Goal: Information Seeking & Learning: Compare options

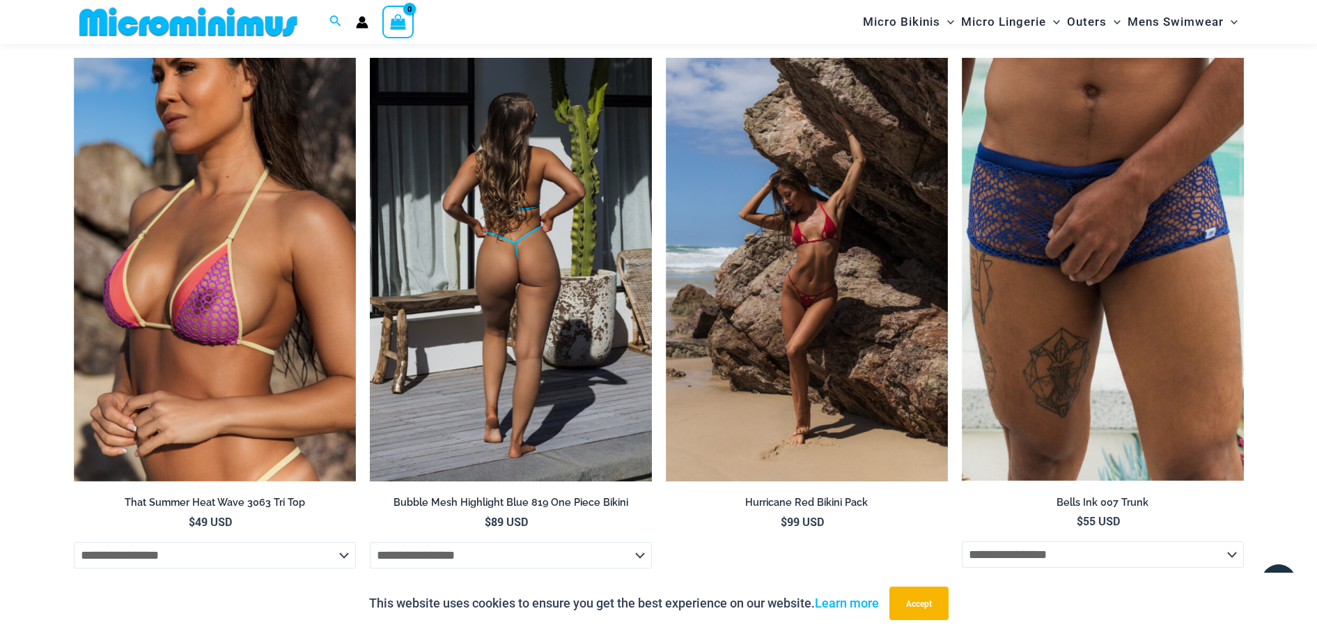
scroll to position [1847, 0]
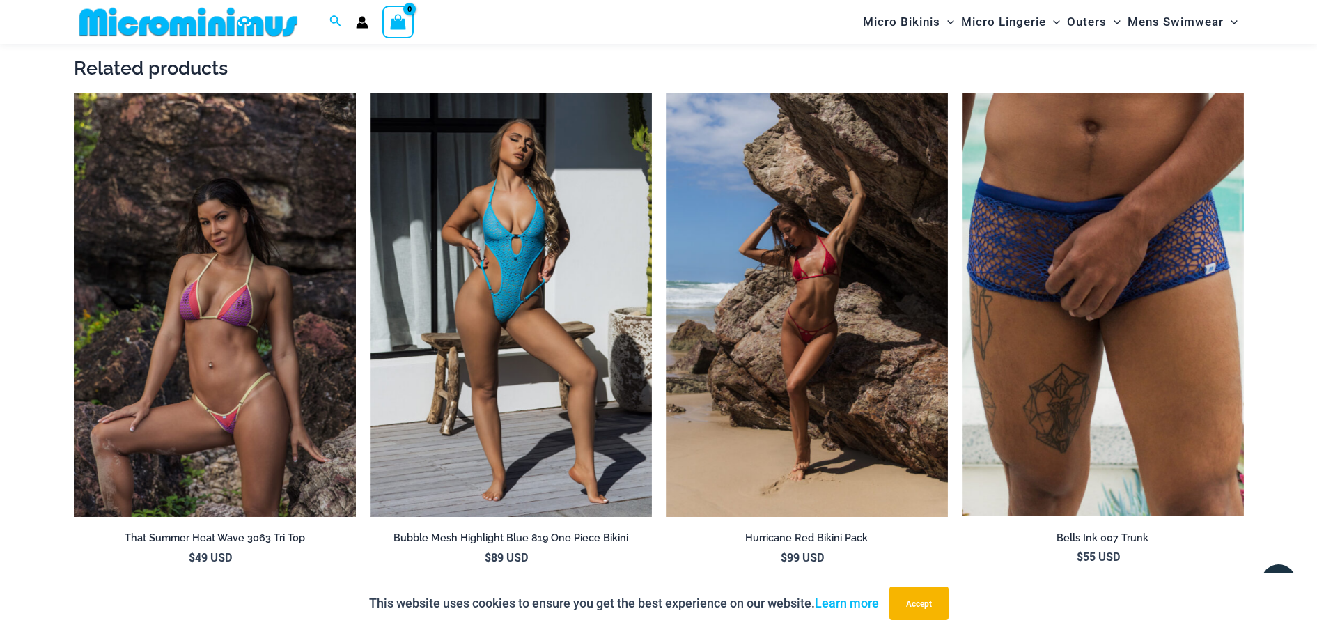
click at [226, 331] on img at bounding box center [215, 304] width 282 height 423
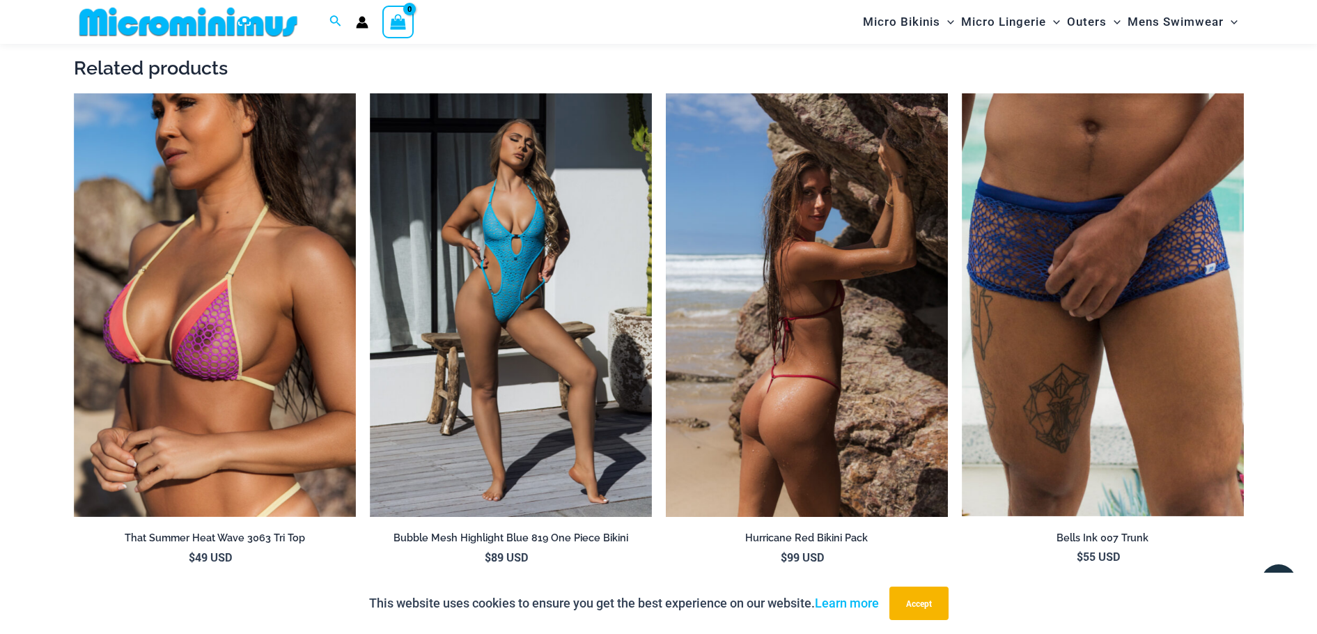
click at [813, 340] on img at bounding box center [807, 304] width 282 height 423
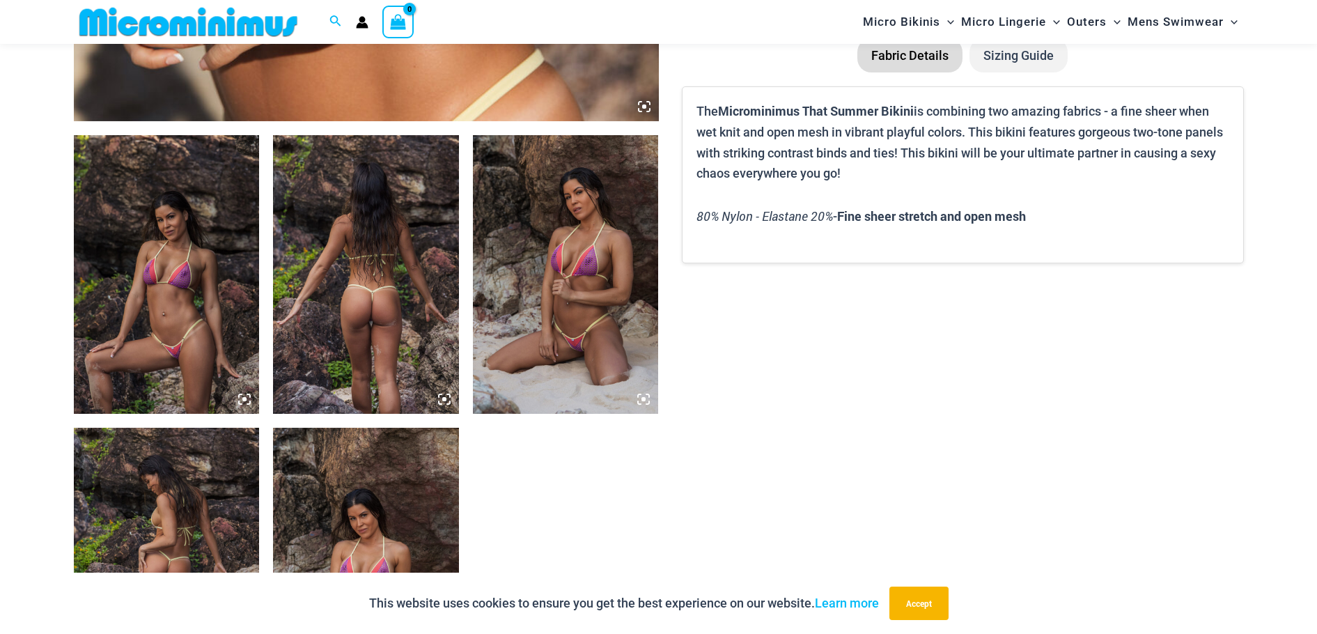
scroll to position [916, 0]
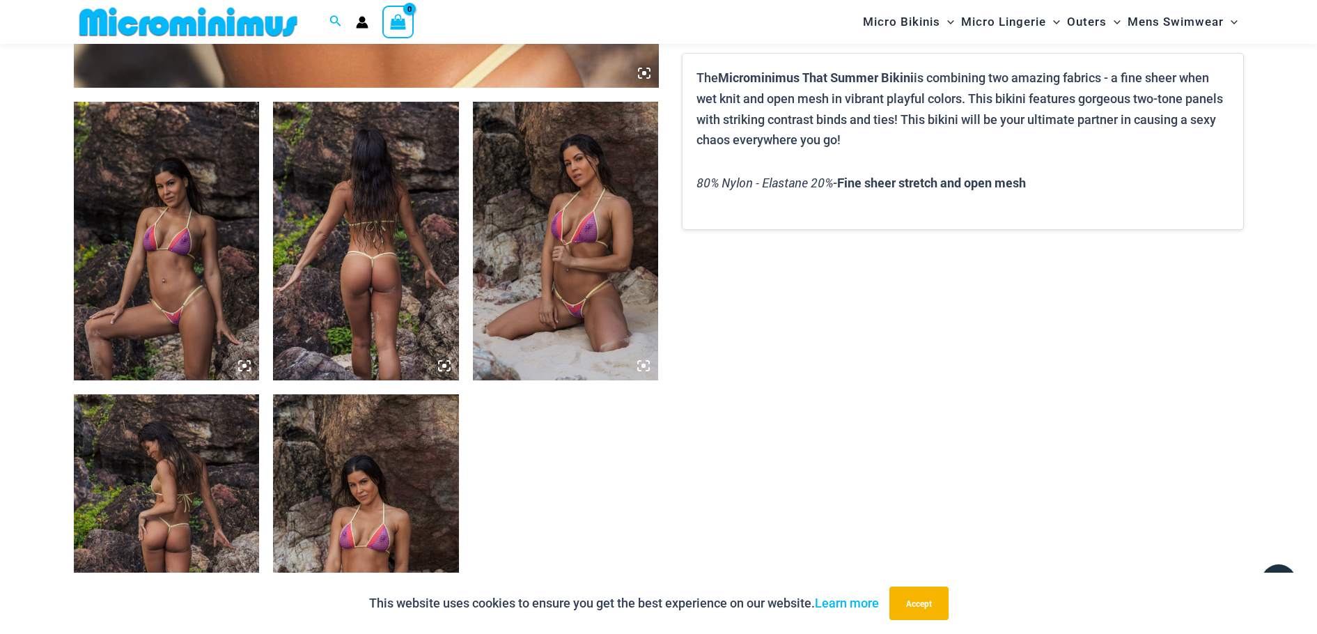
click at [204, 296] on img at bounding box center [167, 241] width 186 height 279
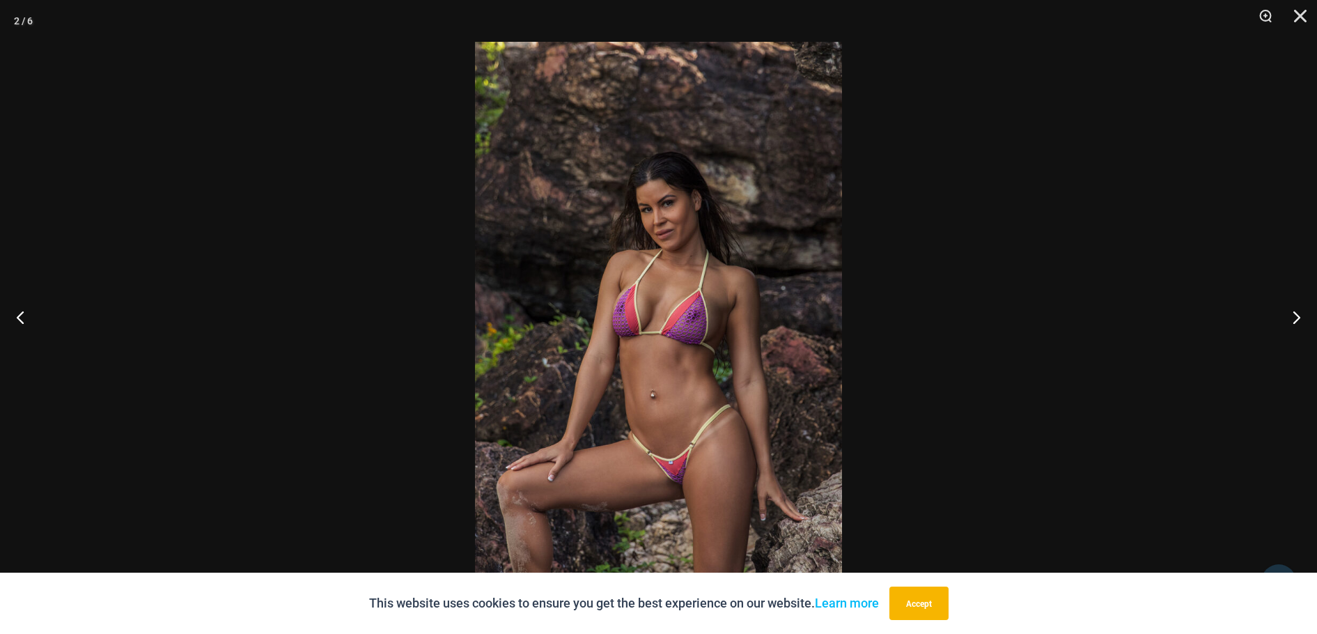
click at [681, 467] on img at bounding box center [658, 317] width 367 height 550
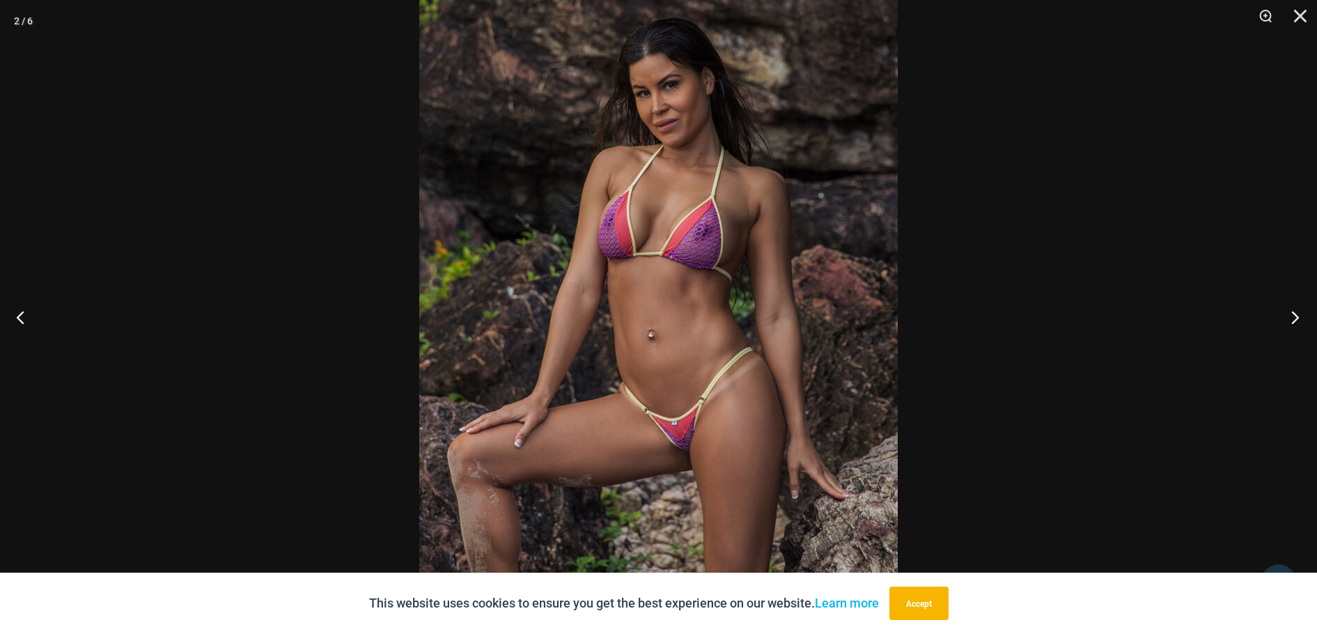
click at [1297, 321] on button "Next" at bounding box center [1291, 317] width 52 height 70
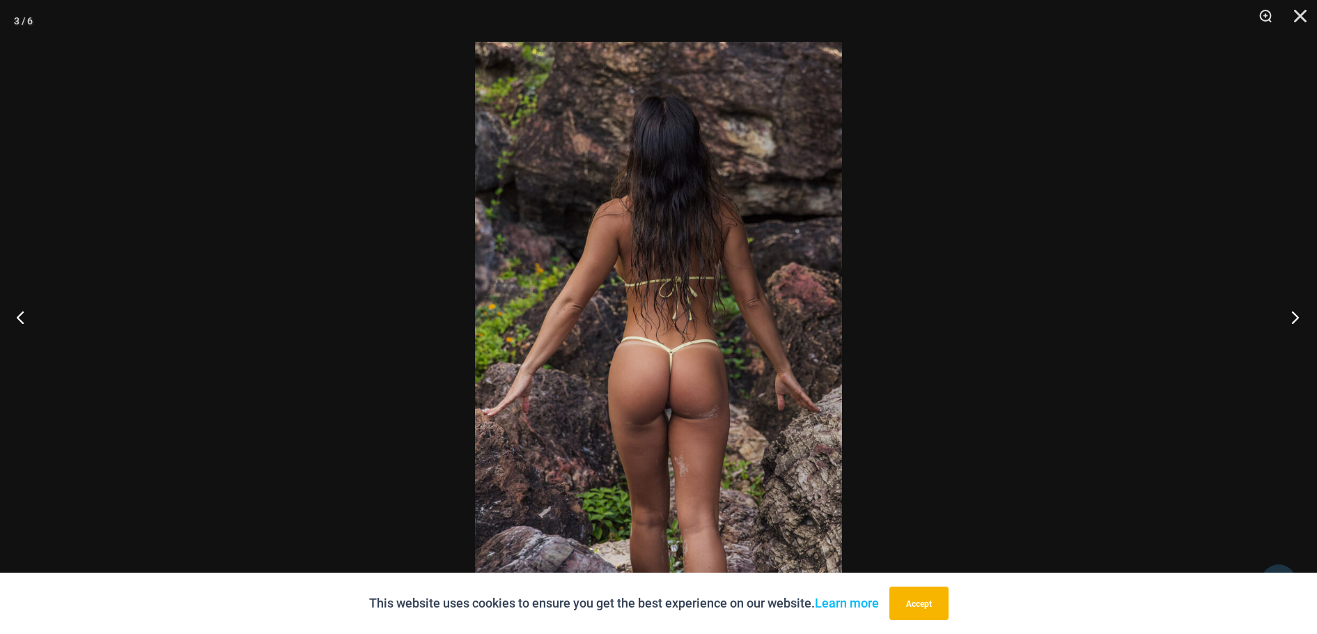
click at [1299, 317] on button "Next" at bounding box center [1291, 317] width 52 height 70
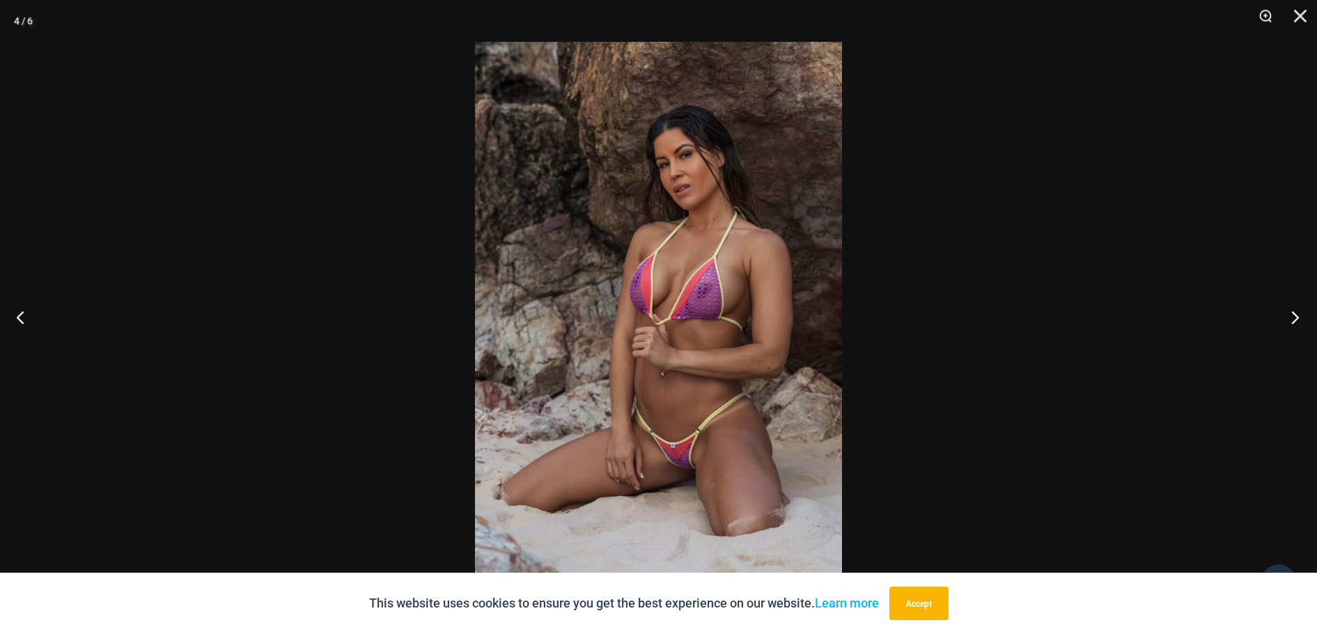
click at [1301, 315] on button "Next" at bounding box center [1291, 317] width 52 height 70
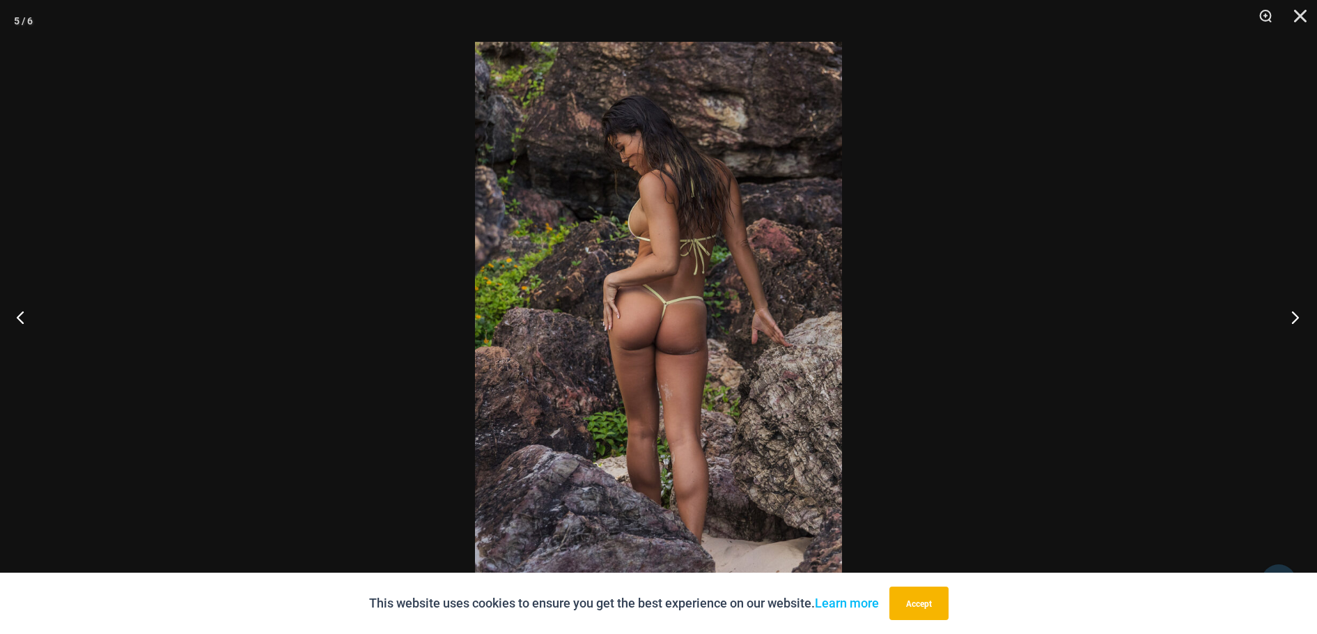
click at [1301, 315] on button "Next" at bounding box center [1291, 317] width 52 height 70
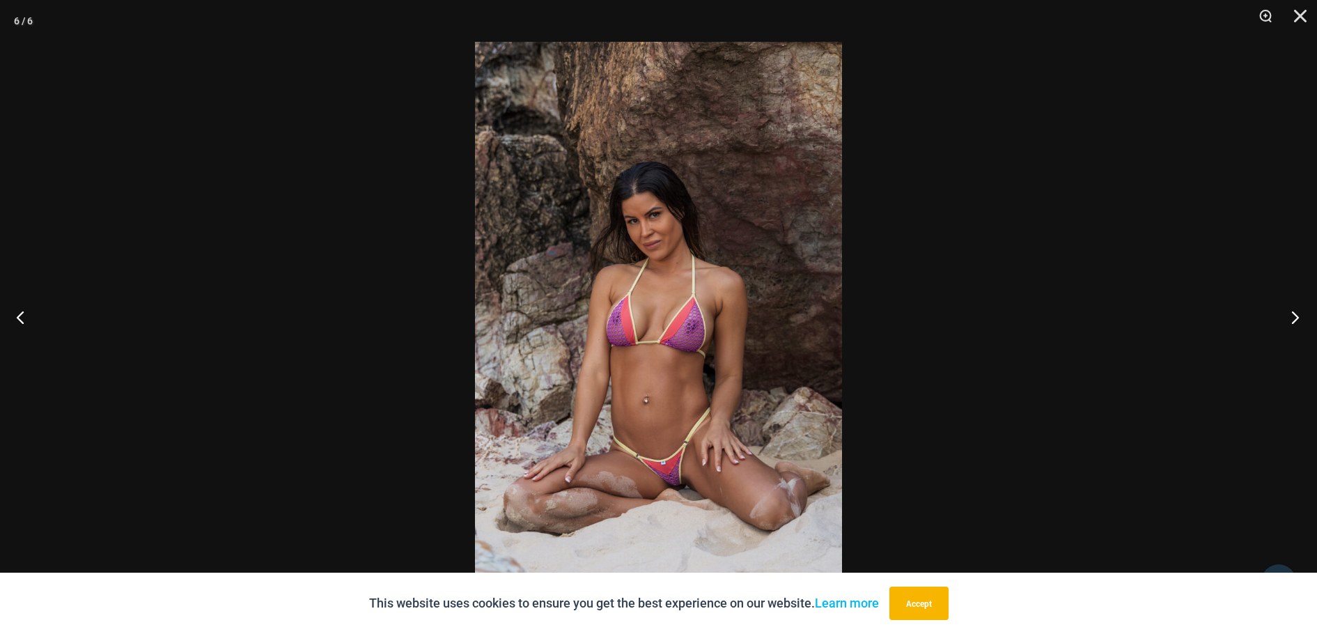
click at [1301, 315] on button "Next" at bounding box center [1291, 317] width 52 height 70
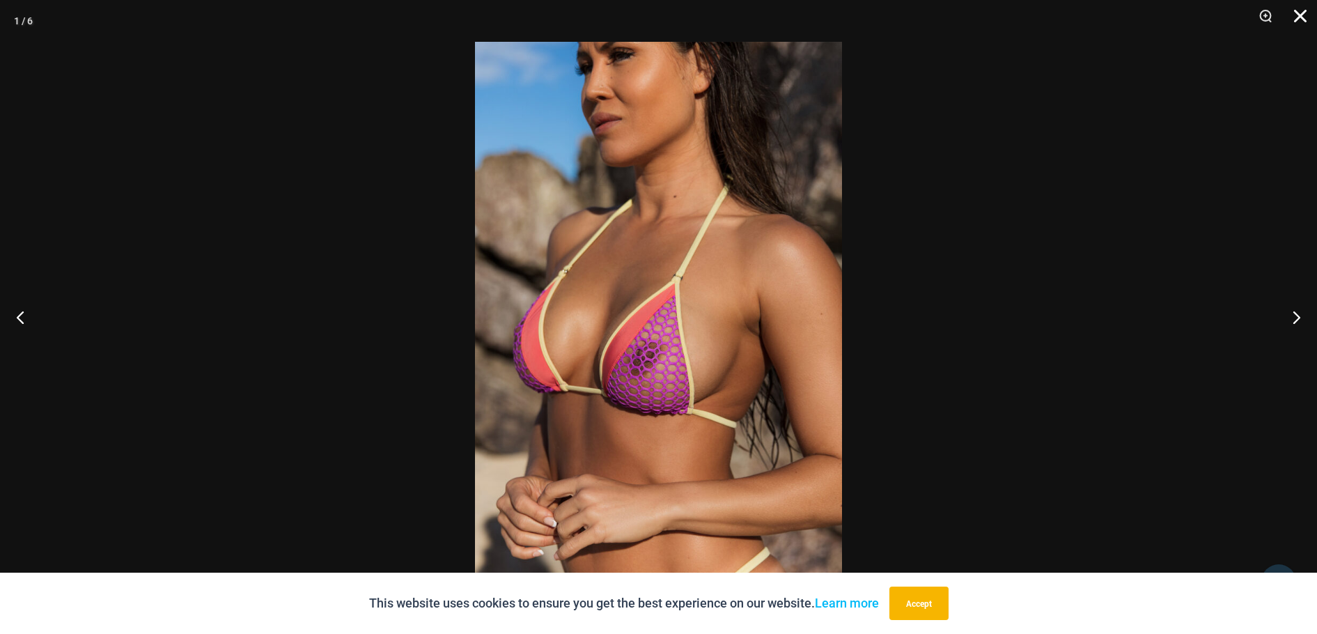
click at [1304, 19] on button "Close" at bounding box center [1295, 21] width 35 height 42
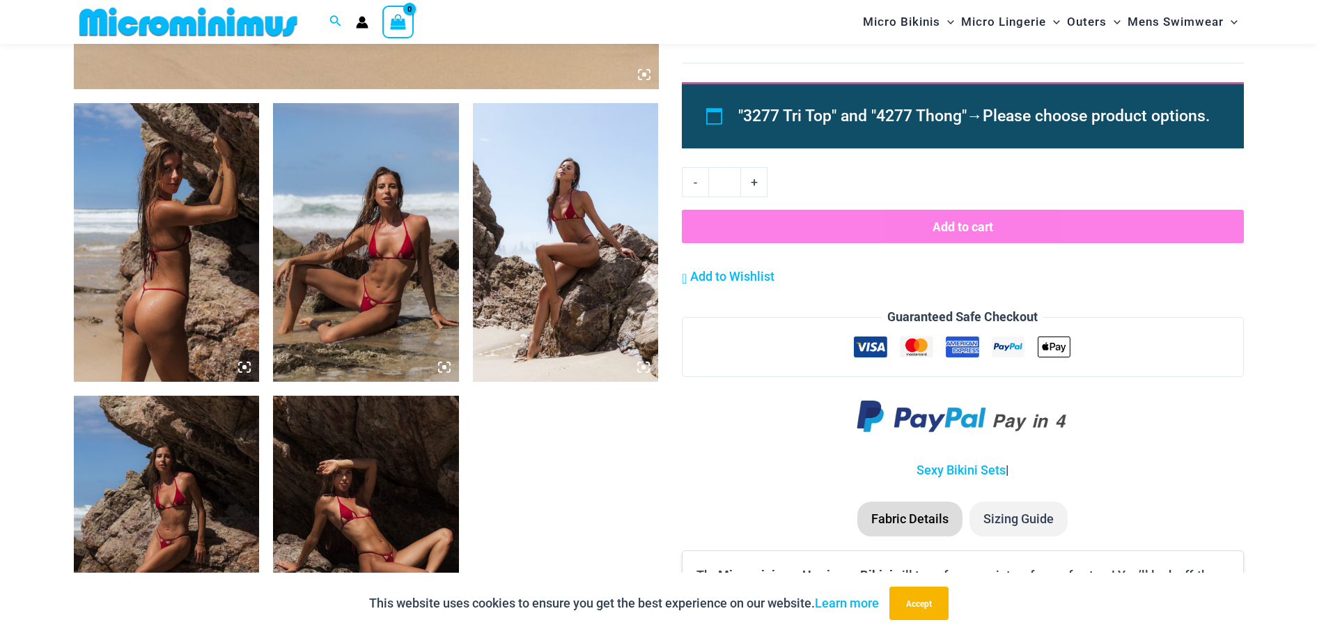
scroll to position [917, 0]
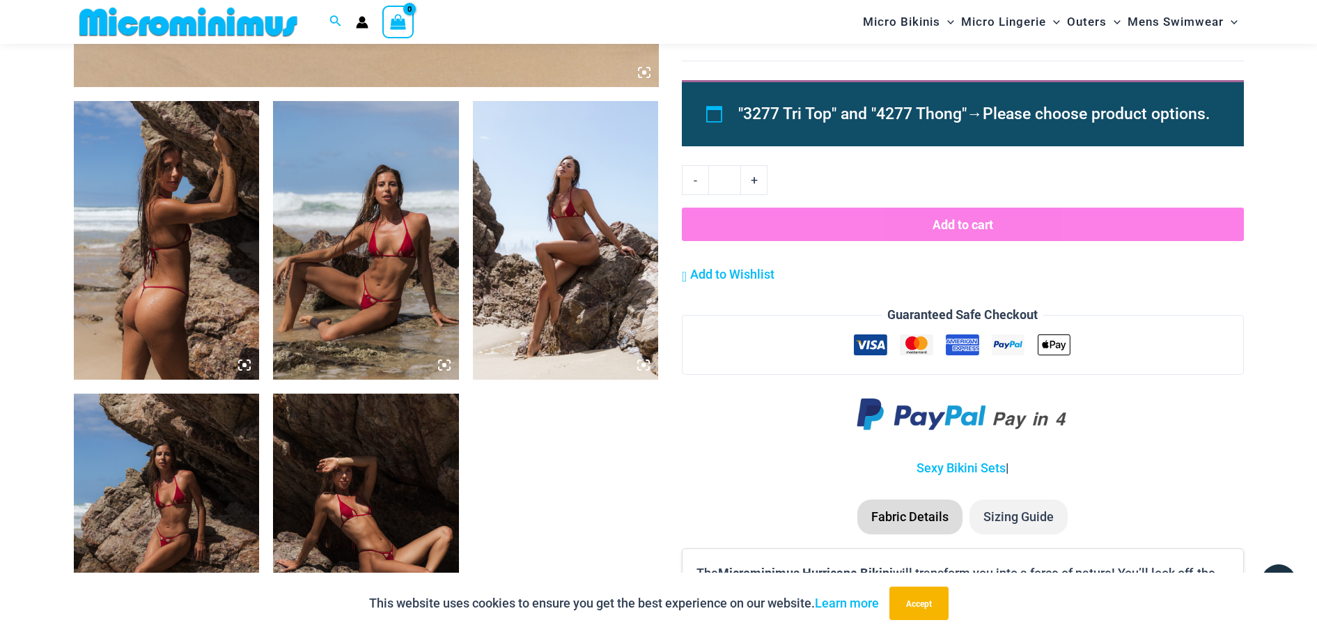
click at [156, 270] on img at bounding box center [167, 240] width 186 height 279
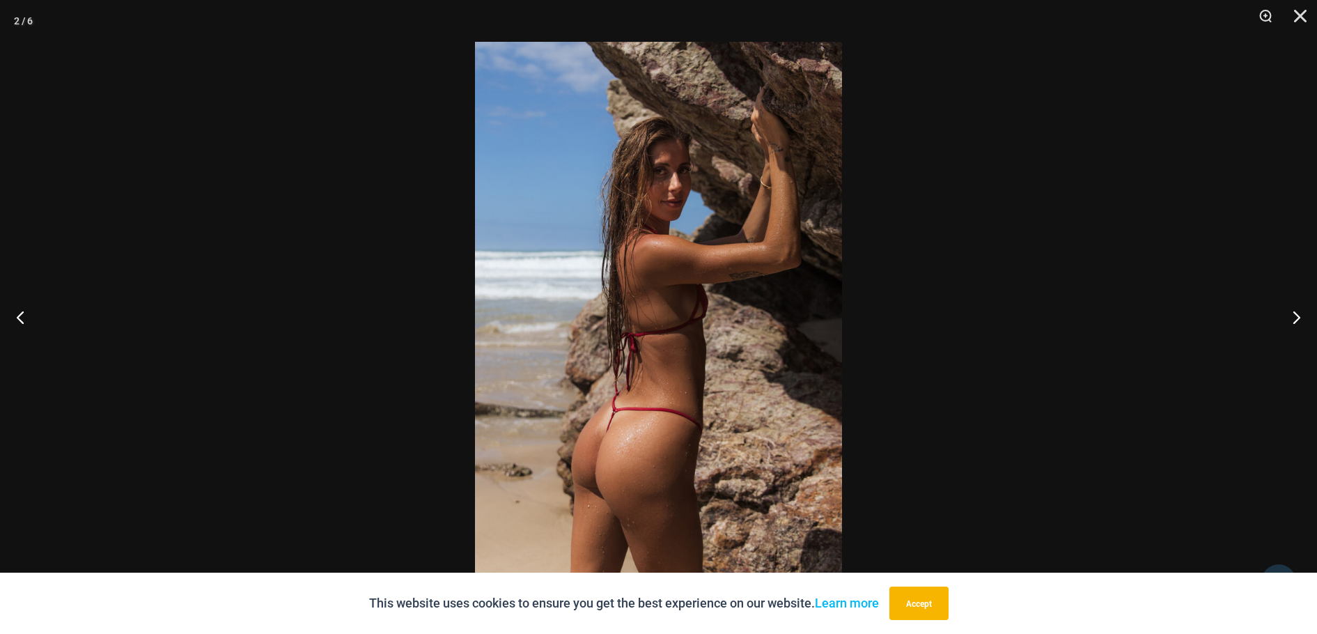
click at [686, 347] on img at bounding box center [658, 317] width 367 height 550
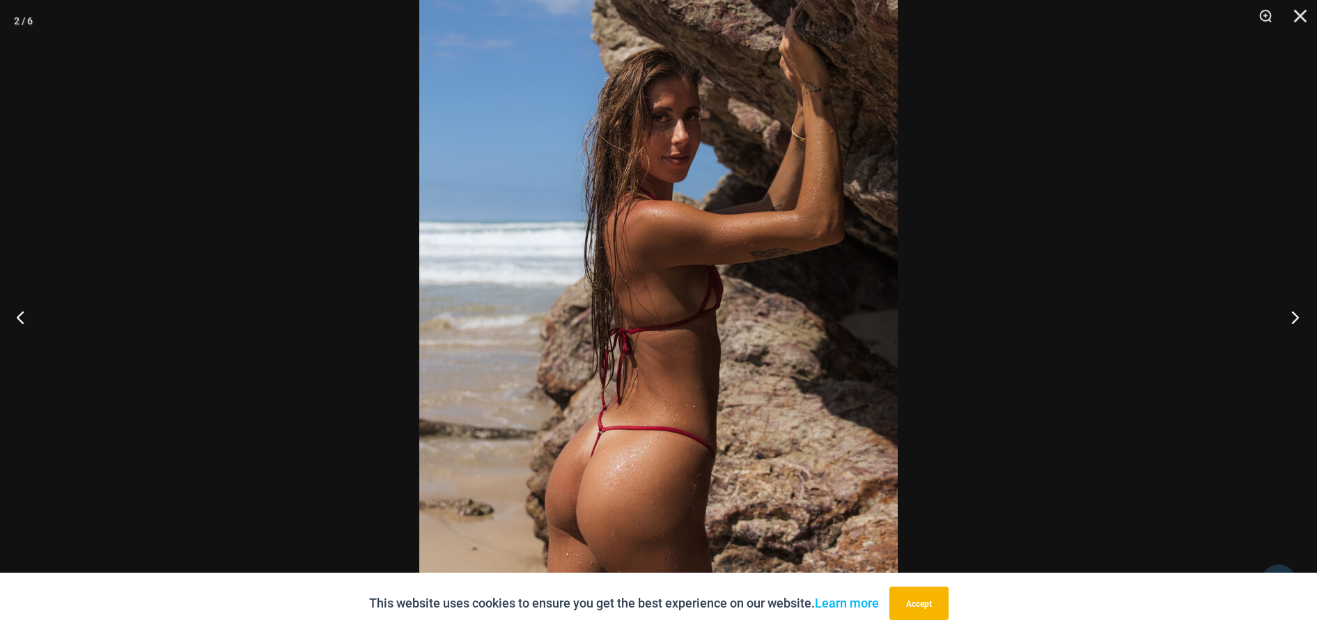
click at [1299, 319] on button "Next" at bounding box center [1291, 317] width 52 height 70
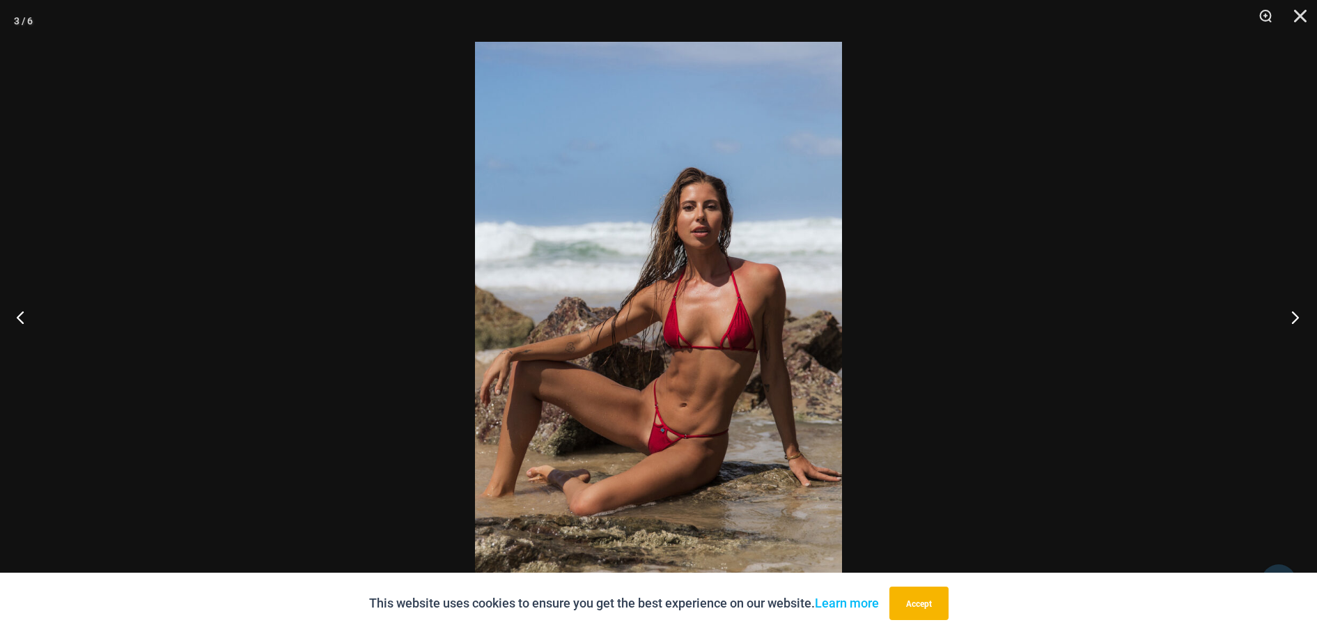
click at [1299, 319] on button "Next" at bounding box center [1291, 317] width 52 height 70
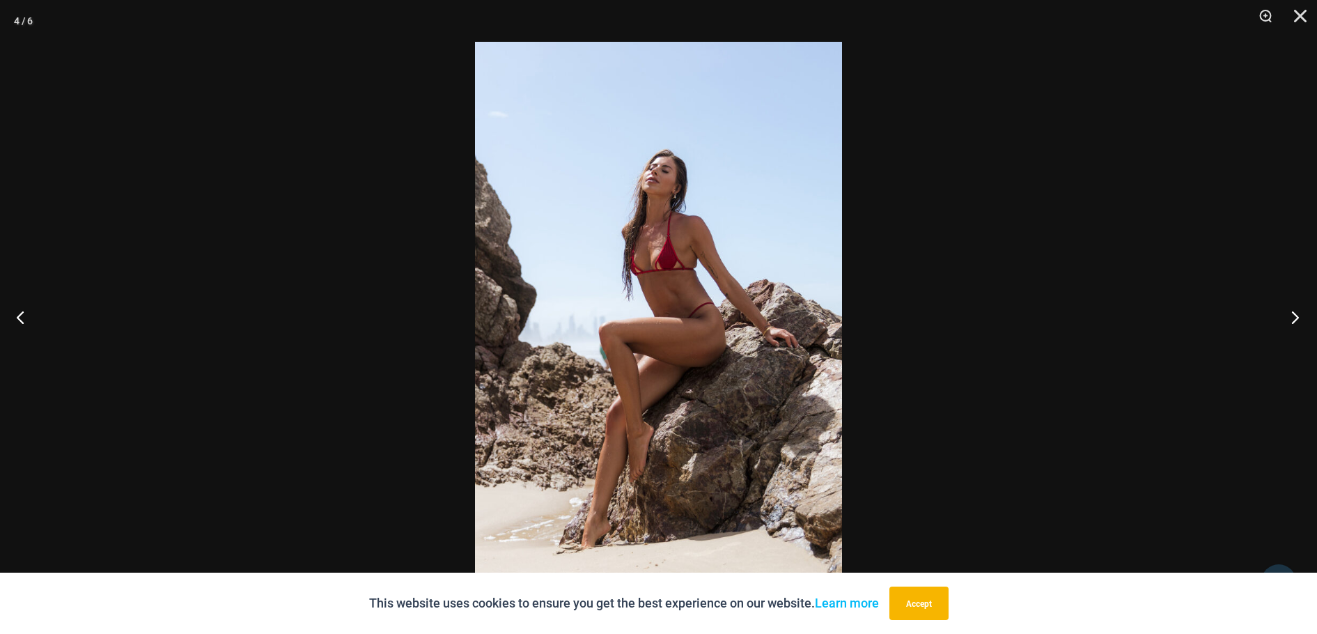
click at [1299, 319] on button "Next" at bounding box center [1291, 317] width 52 height 70
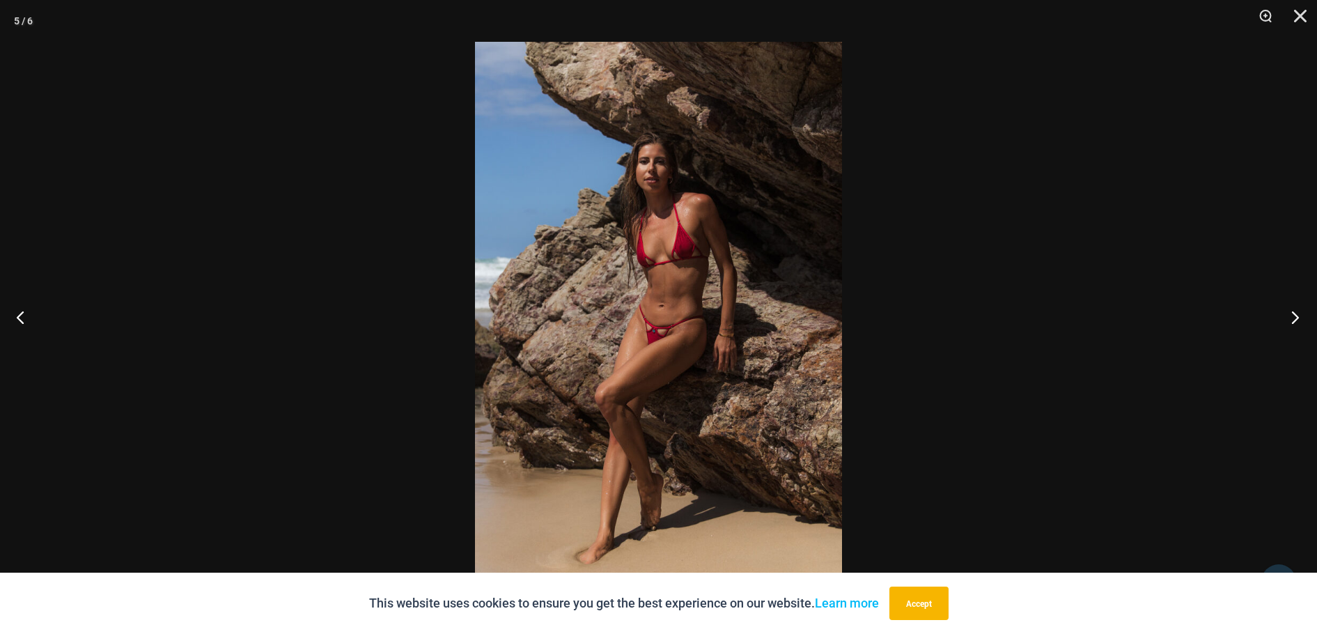
click at [1299, 319] on button "Next" at bounding box center [1291, 317] width 52 height 70
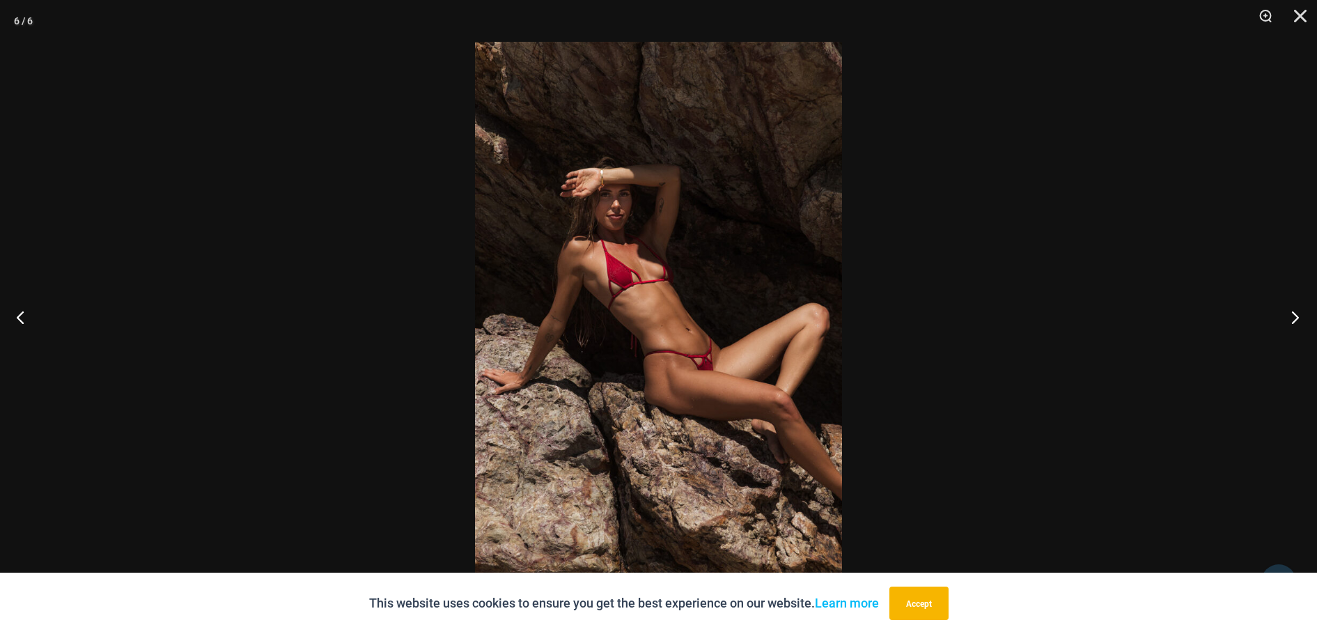
click at [1299, 319] on button "Next" at bounding box center [1291, 317] width 52 height 70
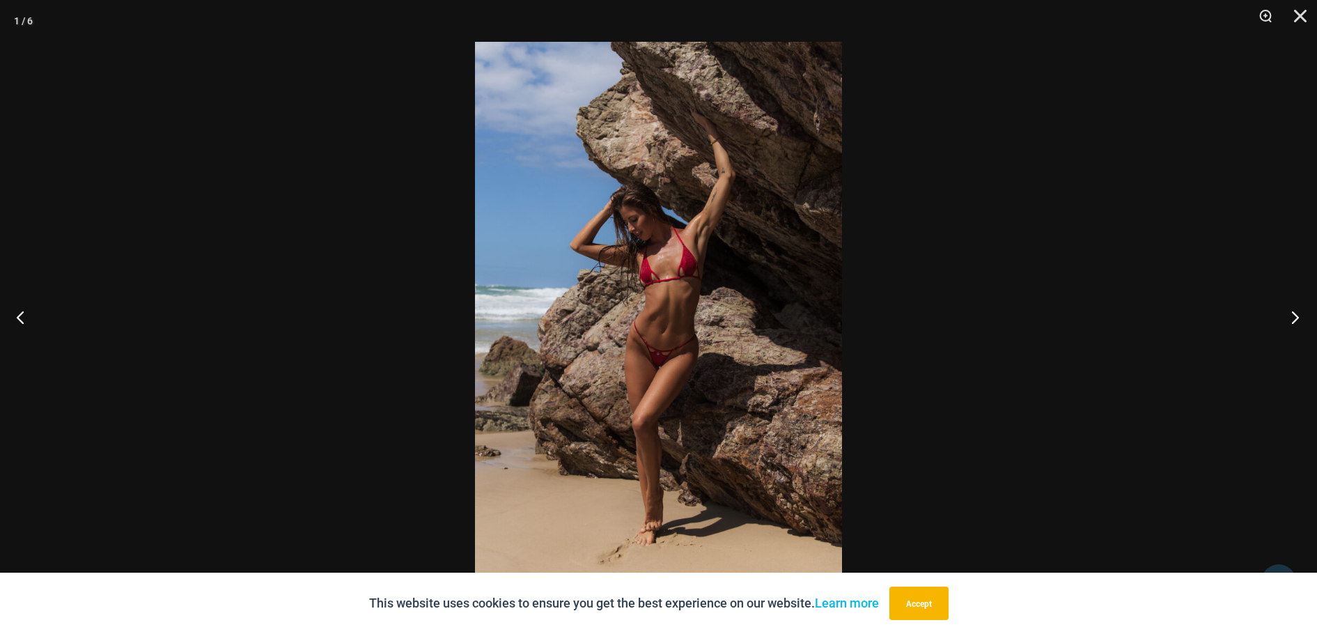
click at [1299, 319] on button "Next" at bounding box center [1291, 317] width 52 height 70
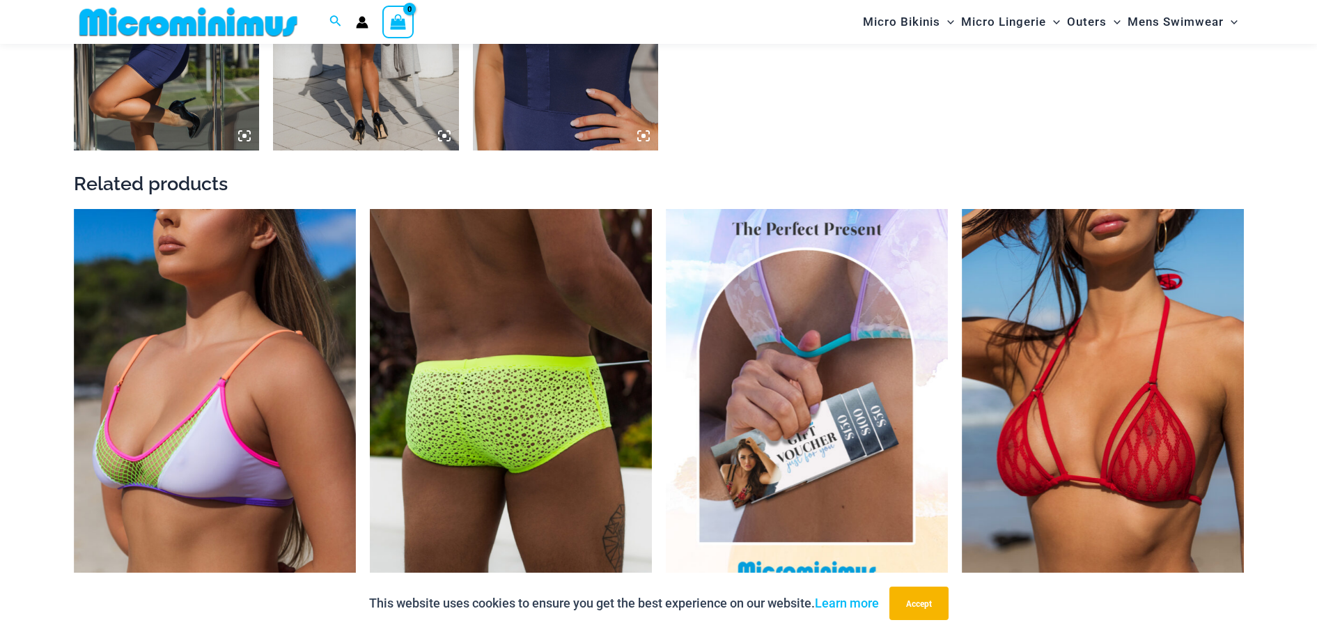
scroll to position [1845, 0]
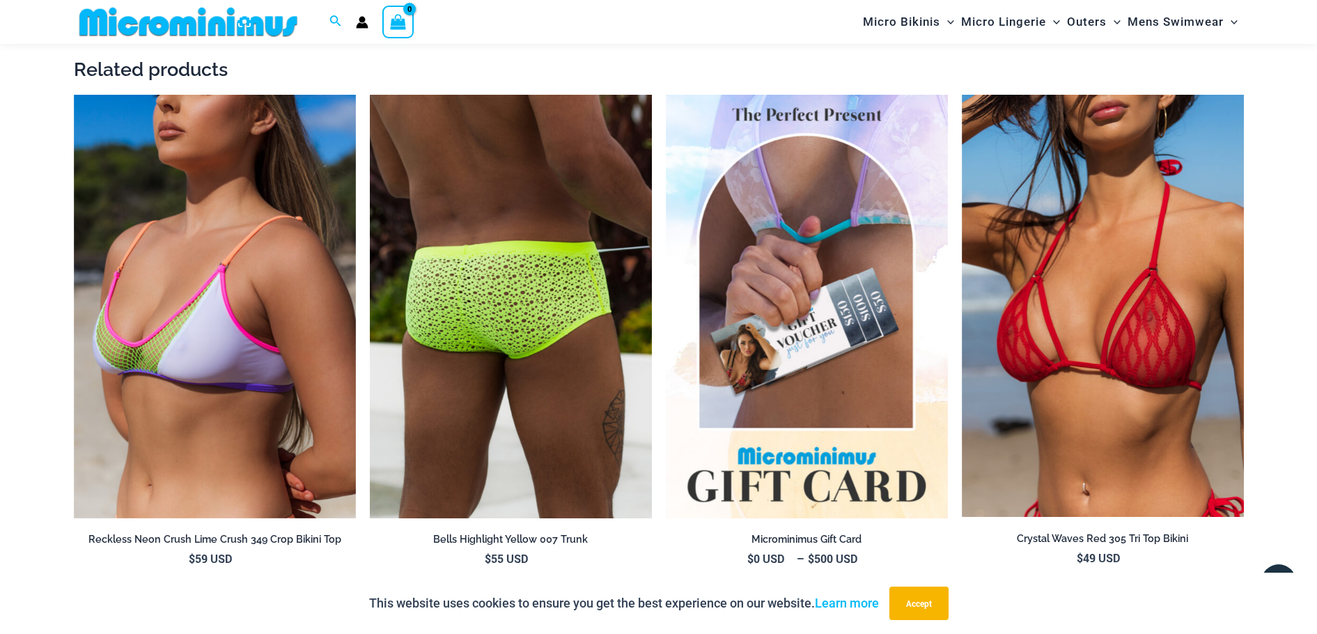
click at [524, 345] on img at bounding box center [511, 306] width 282 height 423
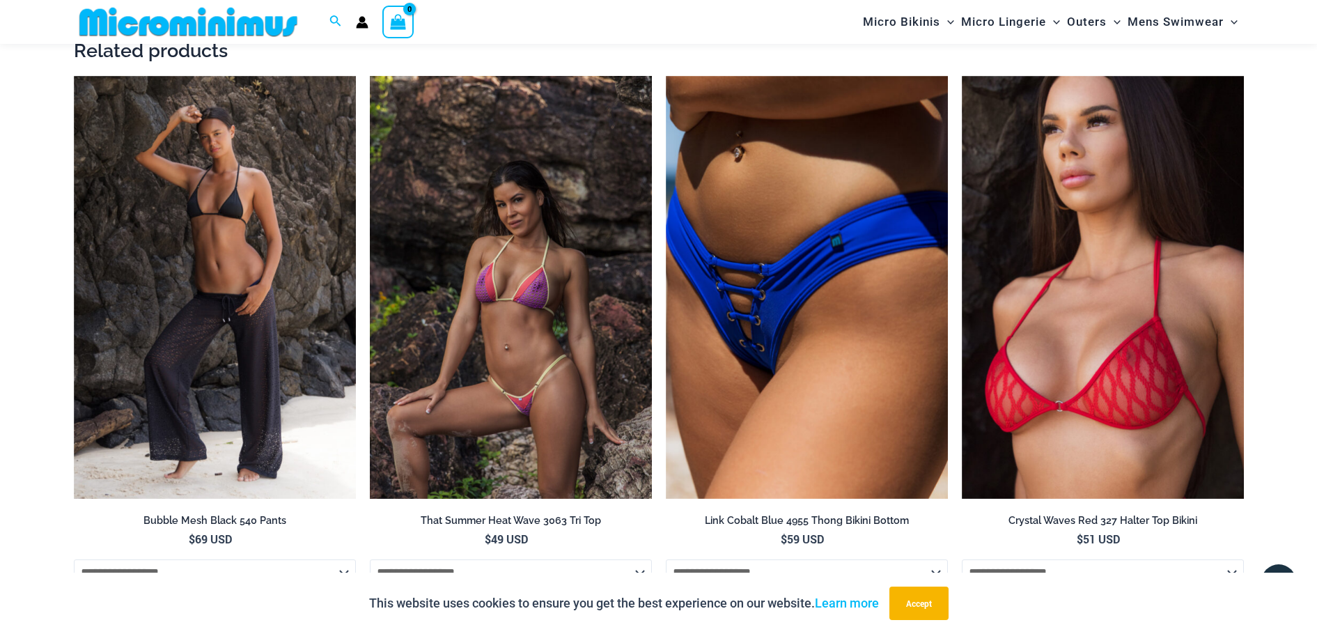
scroll to position [2193, 0]
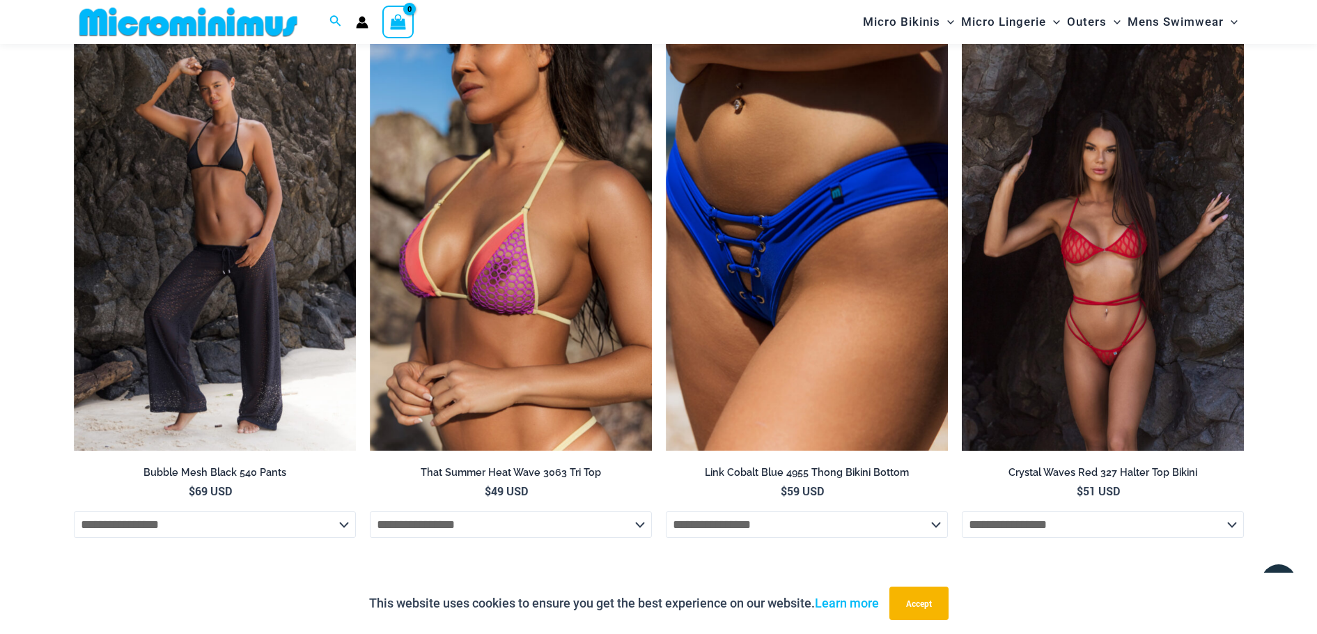
click at [1130, 327] on img at bounding box center [1103, 239] width 282 height 423
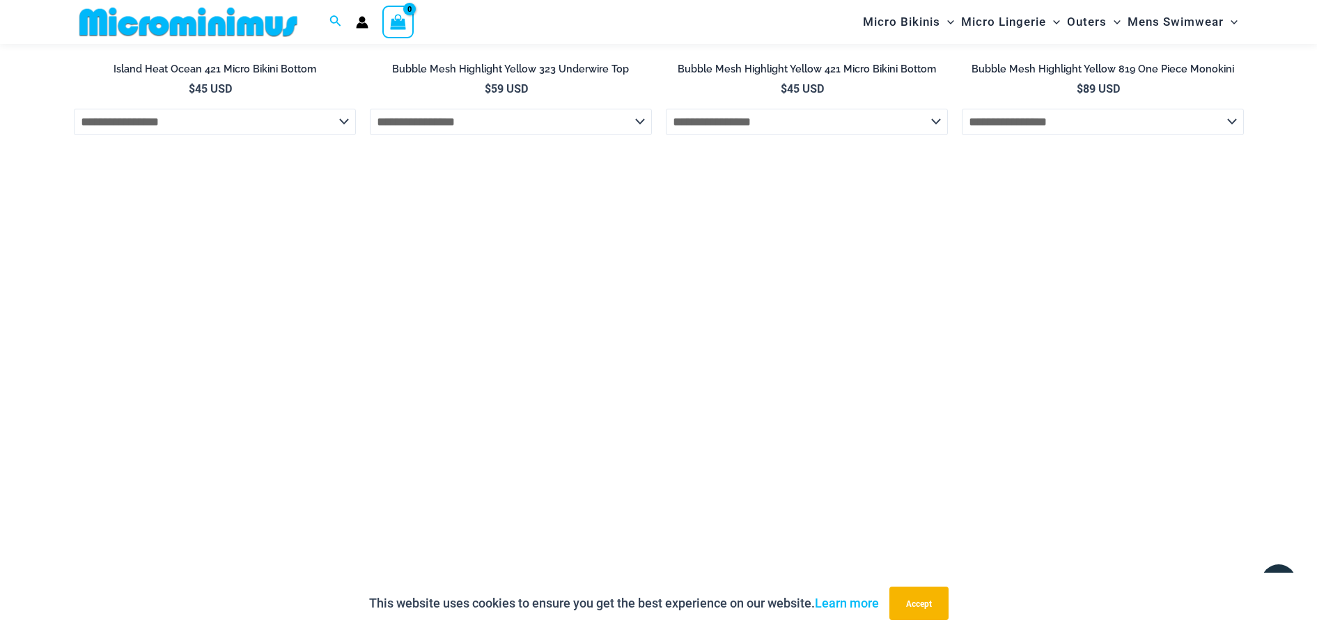
scroll to position [3818, 0]
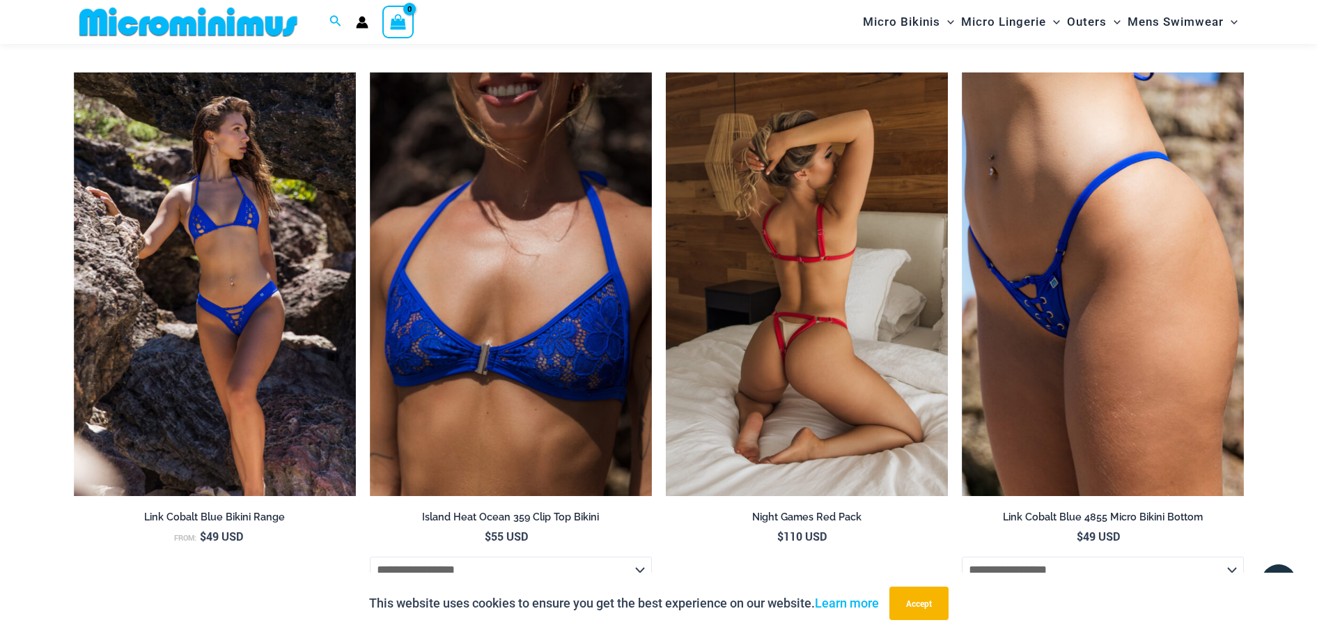
click at [822, 261] on img at bounding box center [807, 283] width 282 height 423
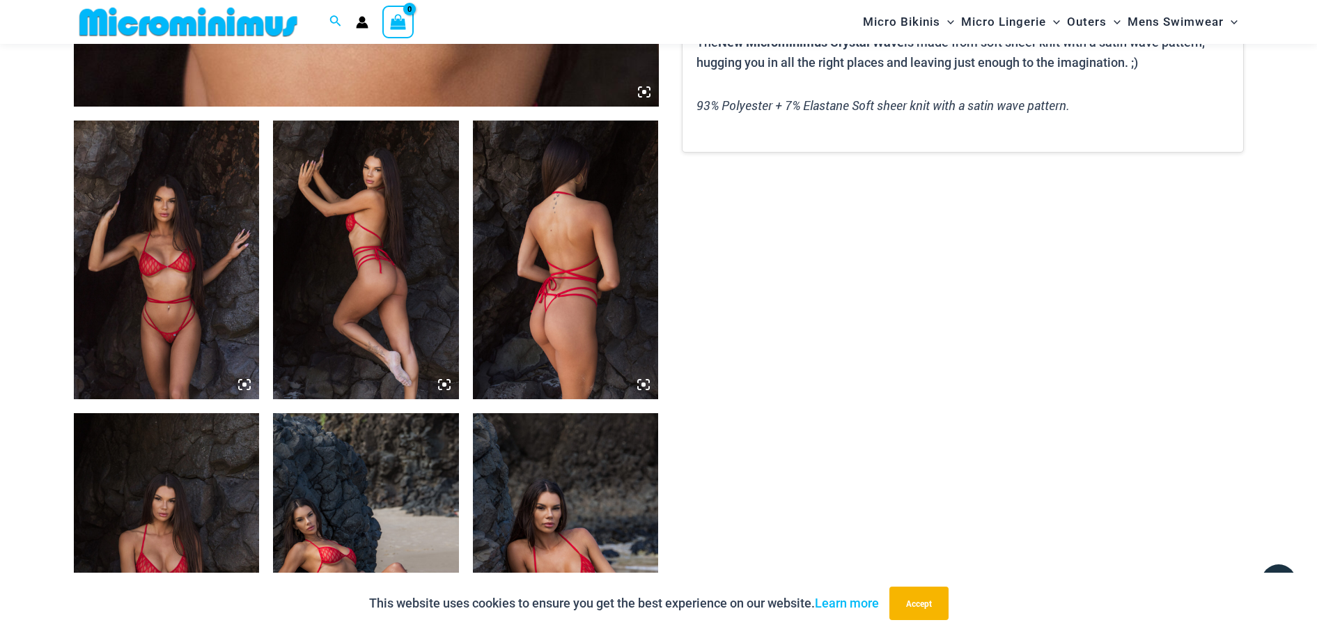
scroll to position [917, 0]
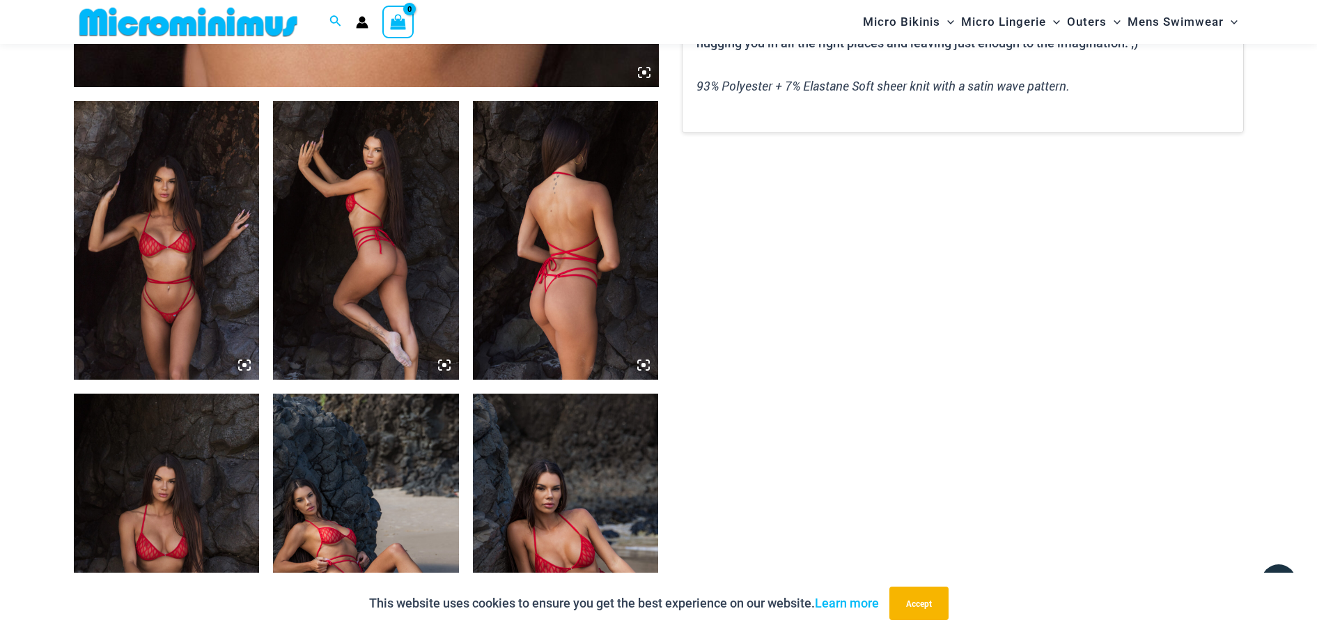
click at [155, 288] on img at bounding box center [167, 240] width 186 height 279
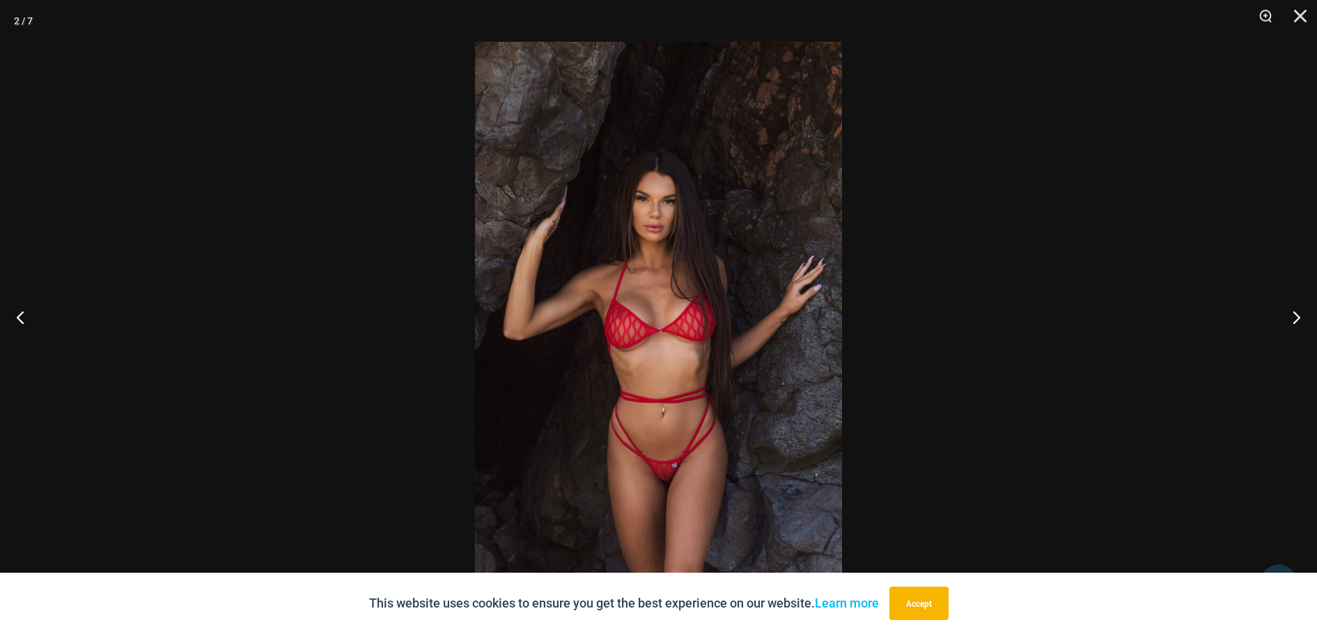
click at [668, 437] on img at bounding box center [658, 317] width 367 height 550
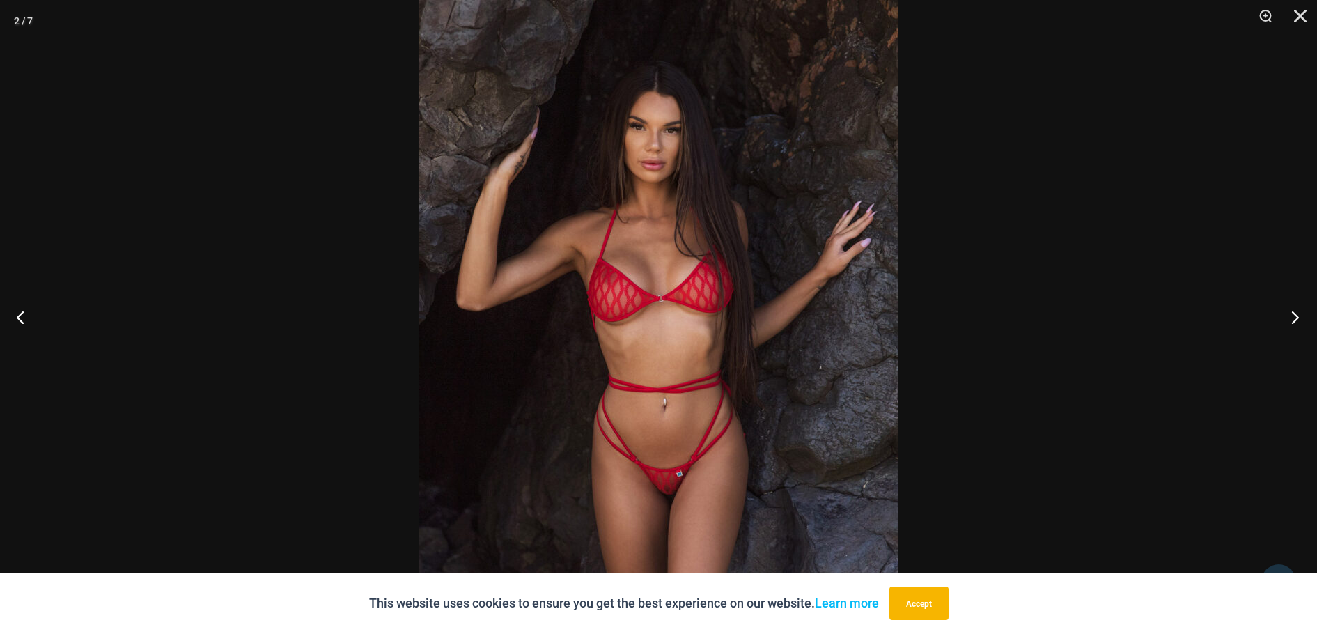
click at [1290, 320] on button "Next" at bounding box center [1291, 317] width 52 height 70
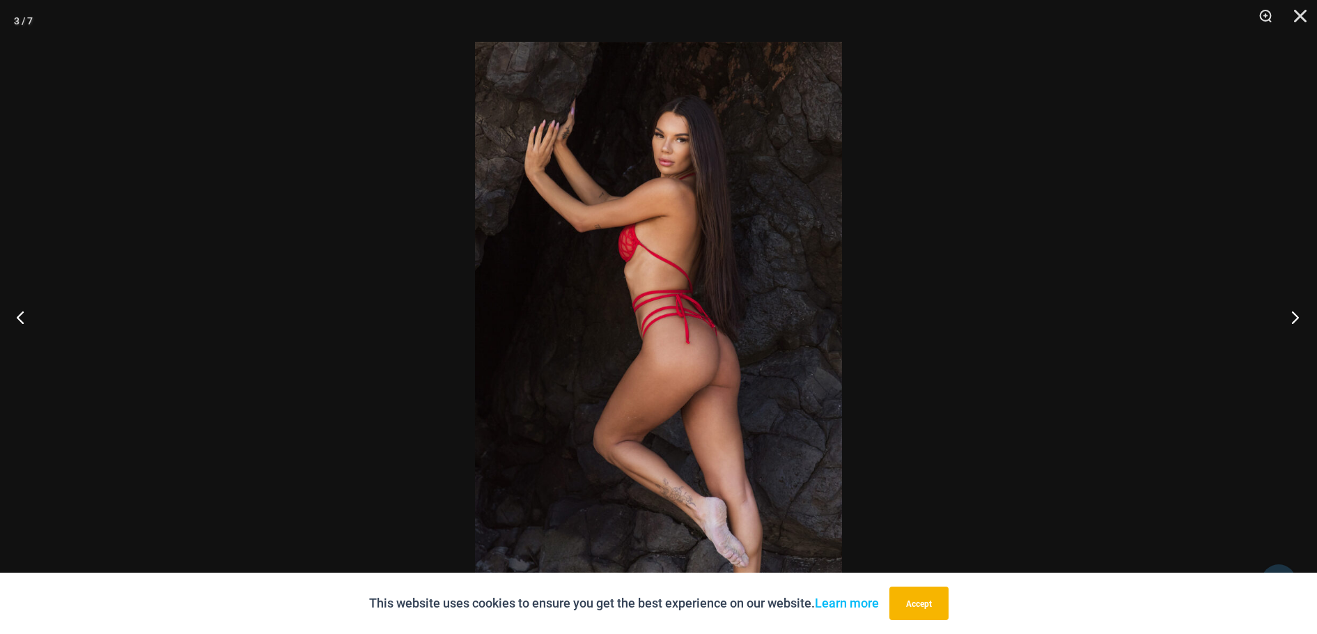
click at [1290, 320] on button "Next" at bounding box center [1291, 317] width 52 height 70
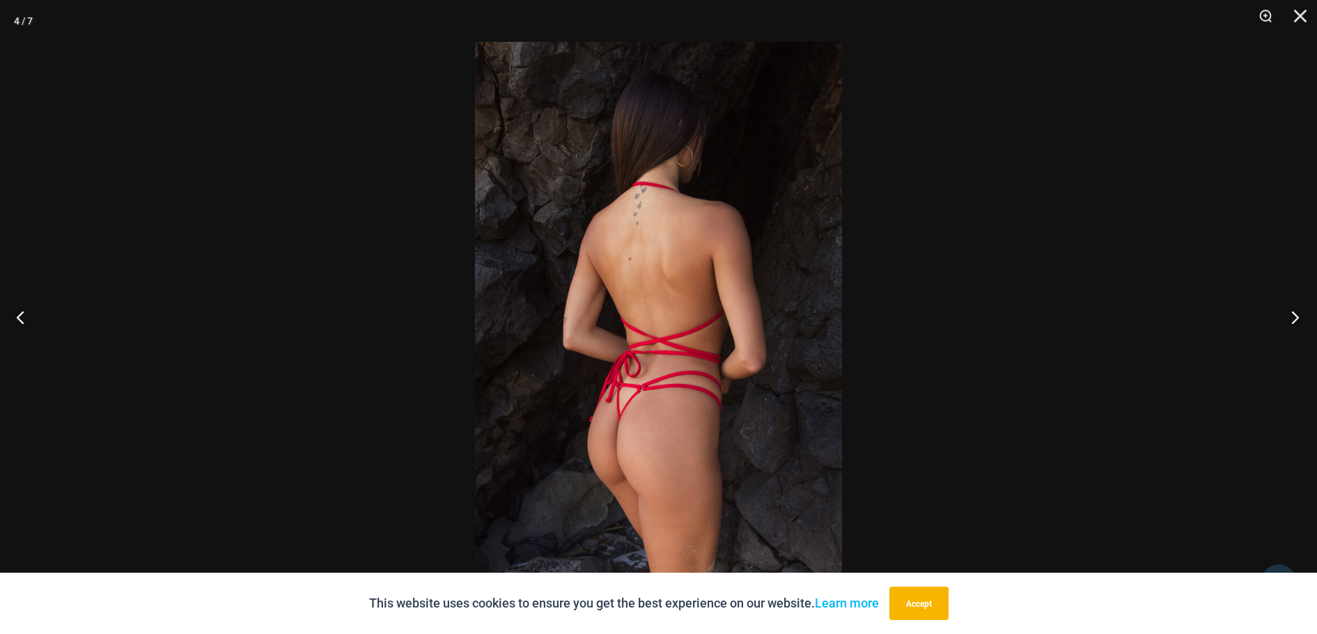
click at [1290, 318] on button "Next" at bounding box center [1291, 317] width 52 height 70
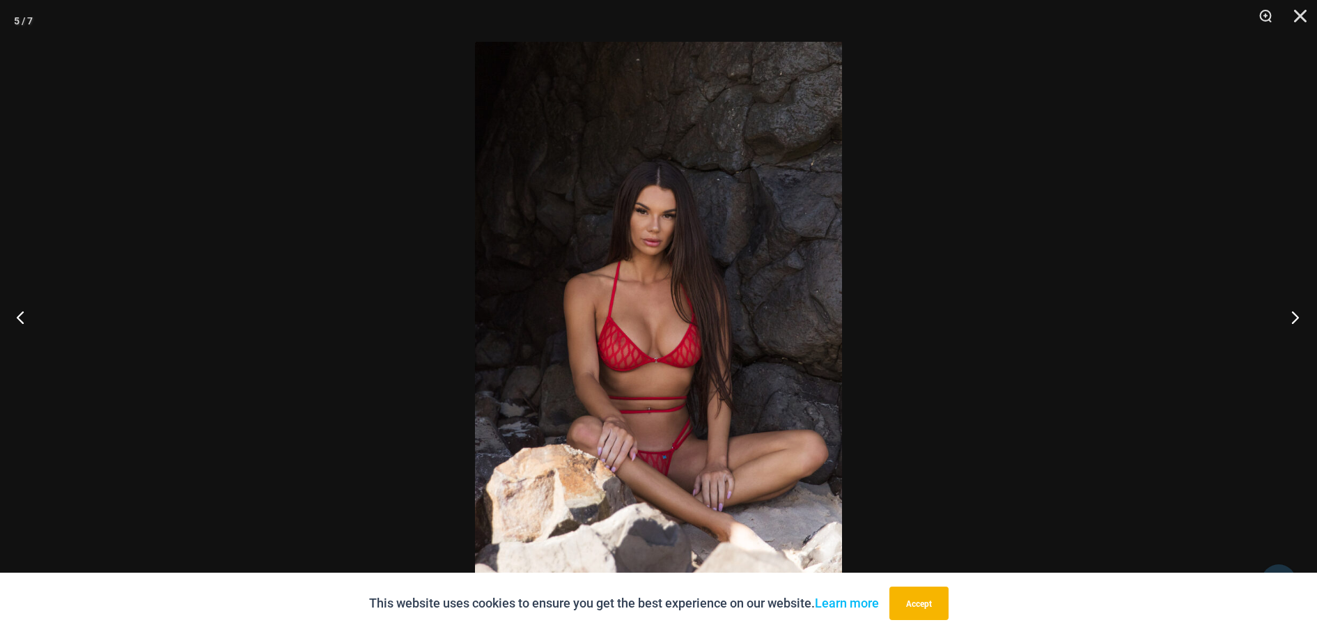
click at [1291, 319] on button "Next" at bounding box center [1291, 317] width 52 height 70
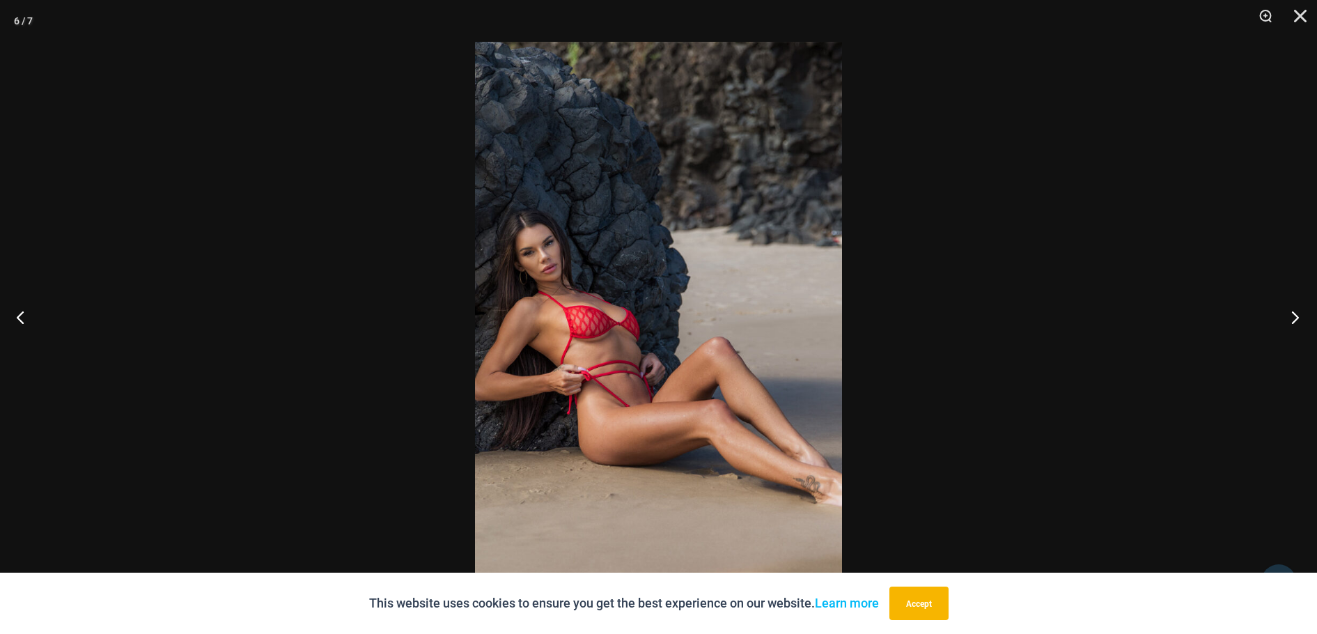
click at [1291, 319] on button "Next" at bounding box center [1291, 317] width 52 height 70
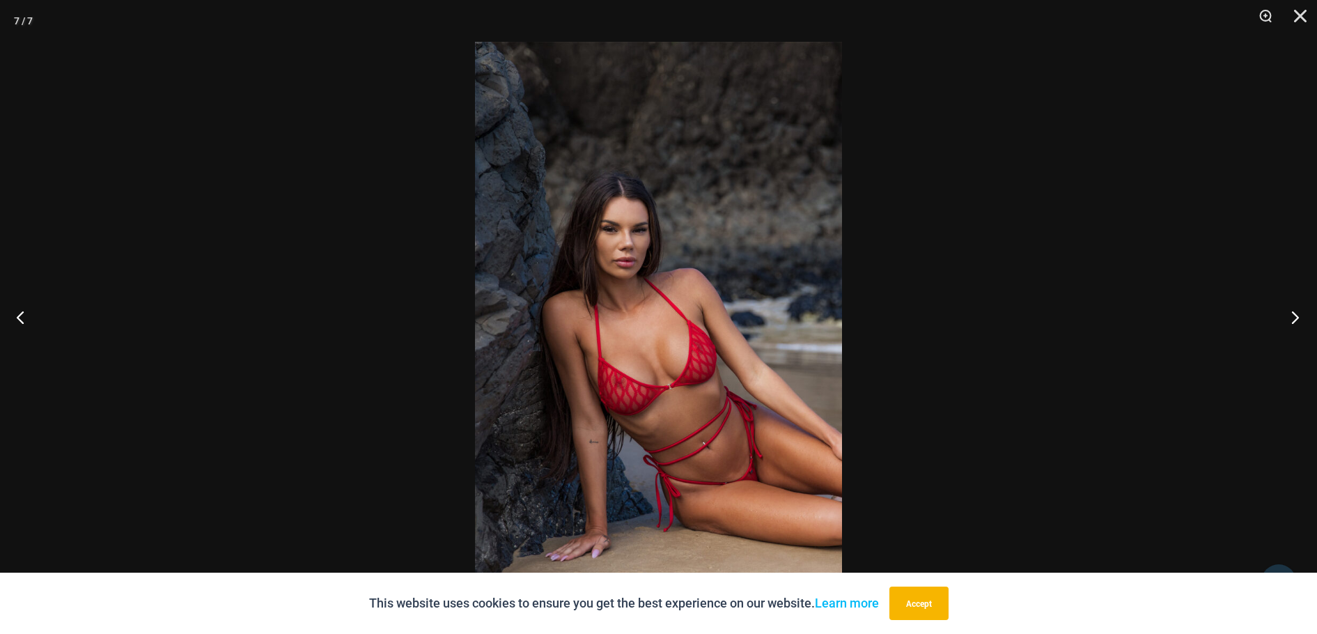
click at [1291, 319] on button "Next" at bounding box center [1291, 317] width 52 height 70
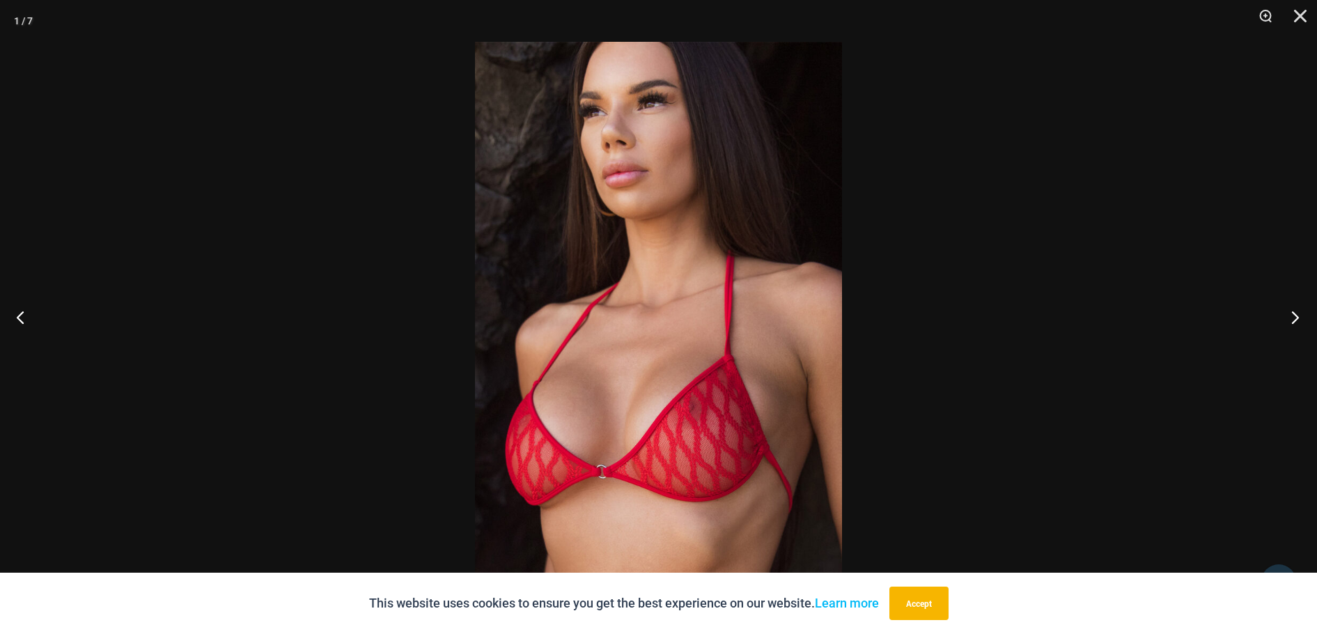
click at [1291, 319] on button "Next" at bounding box center [1291, 317] width 52 height 70
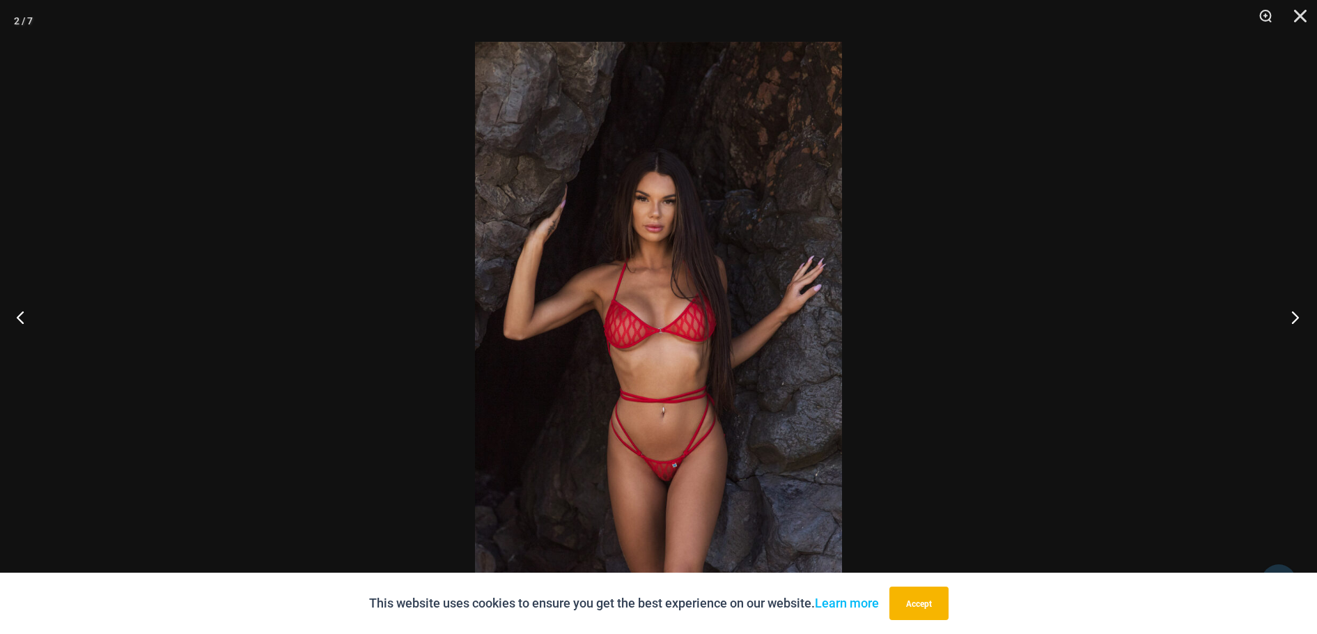
click at [1291, 319] on button "Next" at bounding box center [1291, 317] width 52 height 70
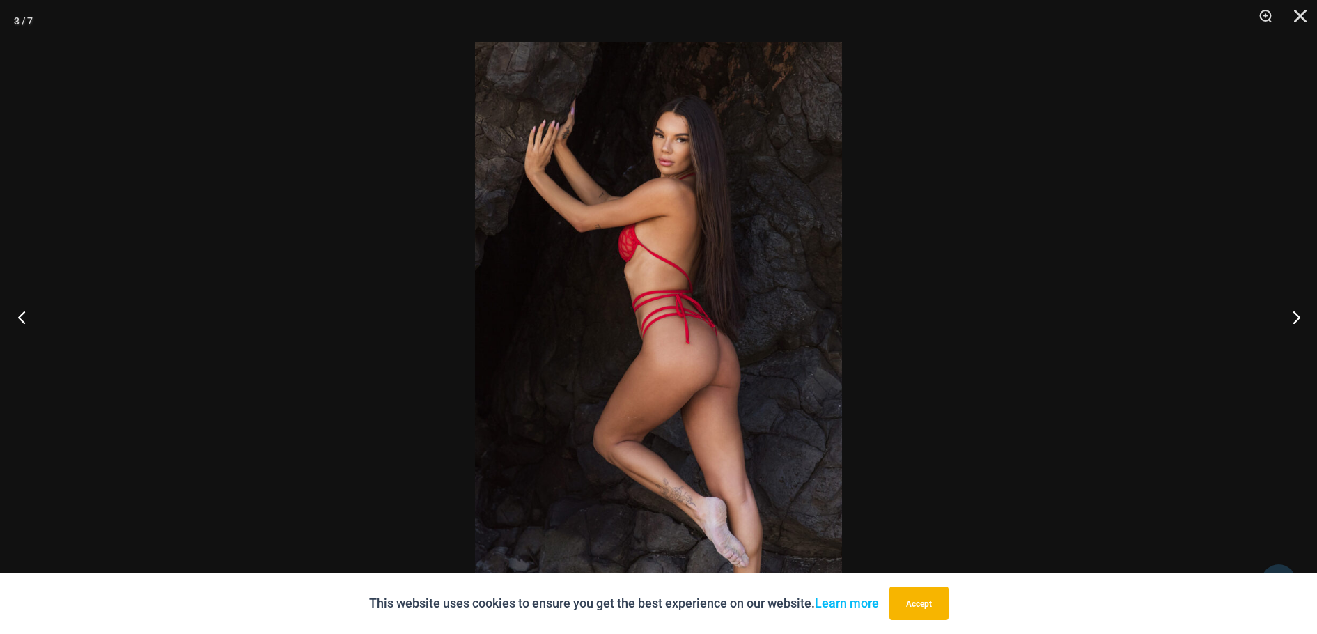
click at [22, 317] on button "Previous" at bounding box center [26, 317] width 52 height 70
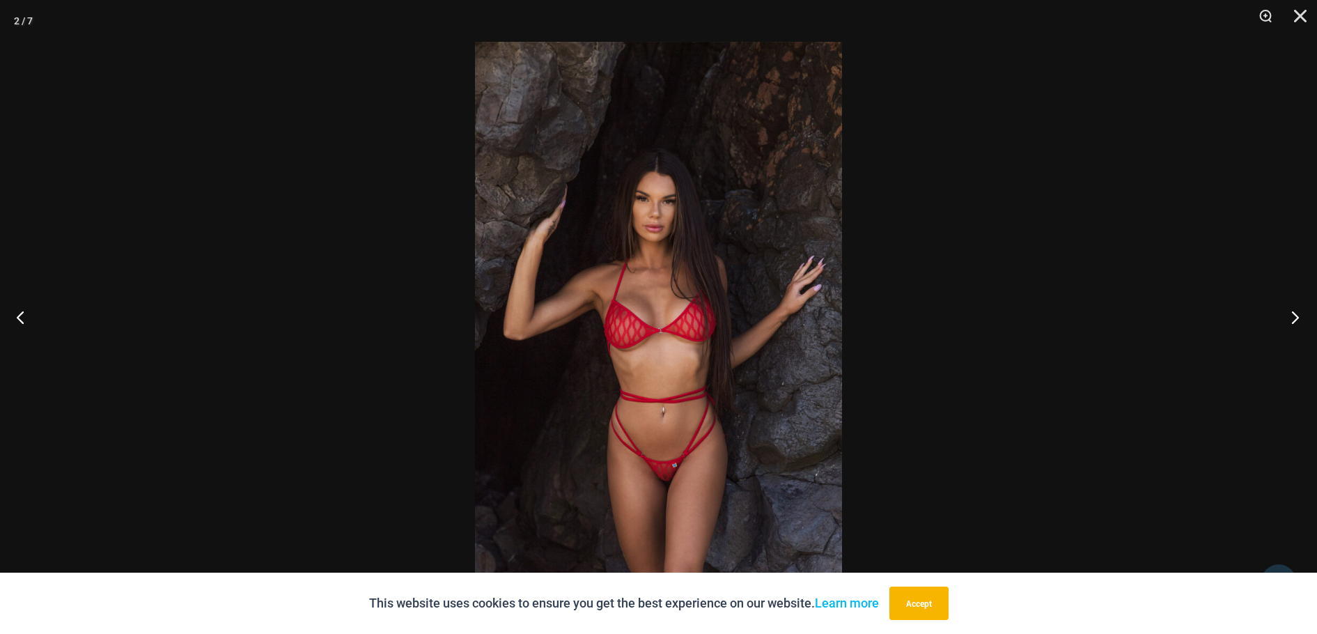
click at [1294, 317] on button "Next" at bounding box center [1291, 317] width 52 height 70
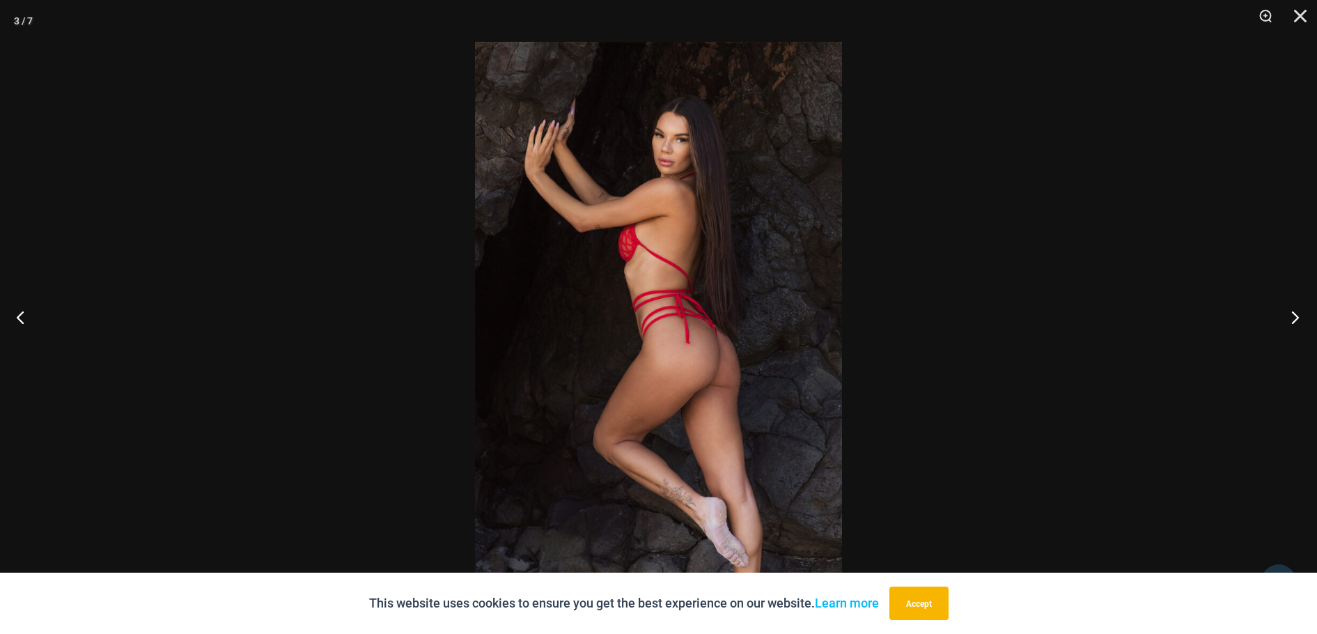
click at [1294, 318] on button "Next" at bounding box center [1291, 317] width 52 height 70
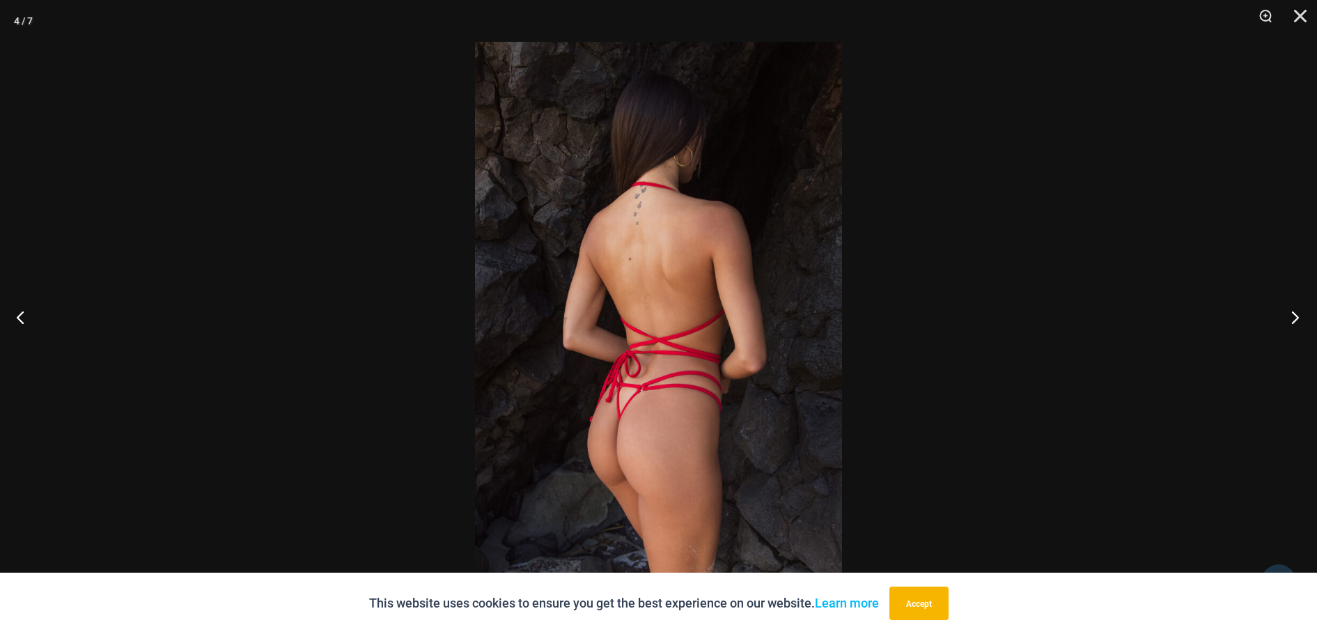
click at [1294, 318] on button "Next" at bounding box center [1291, 317] width 52 height 70
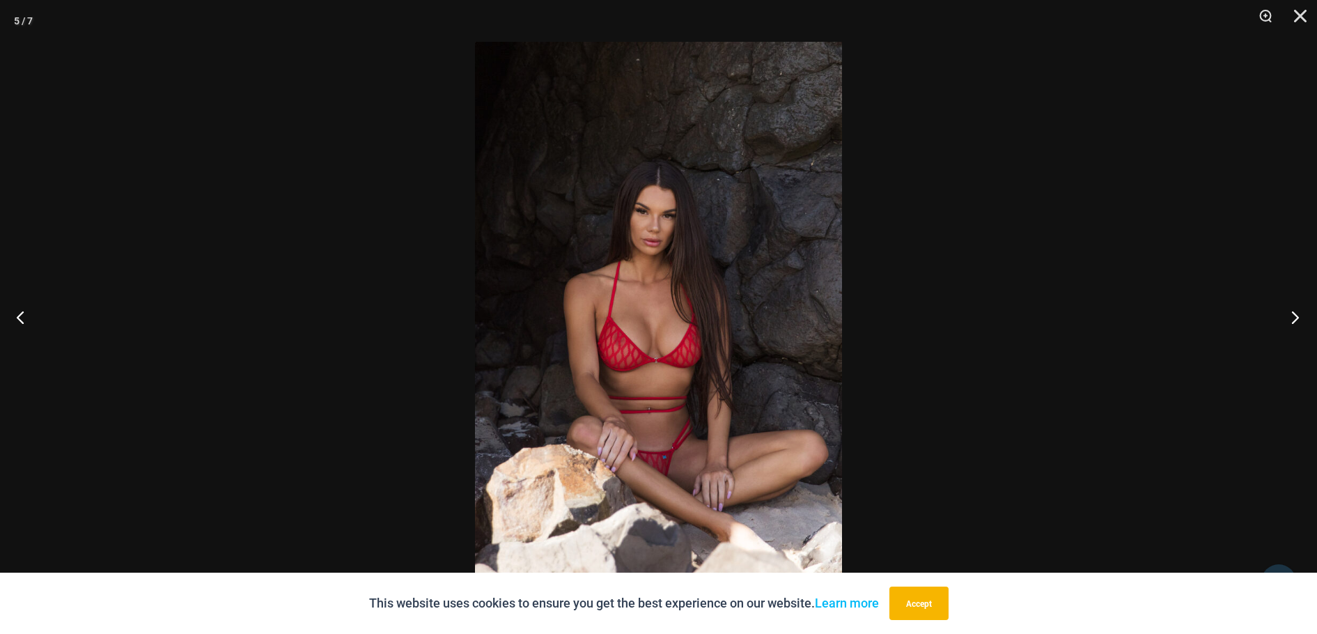
click at [1294, 318] on button "Next" at bounding box center [1291, 317] width 52 height 70
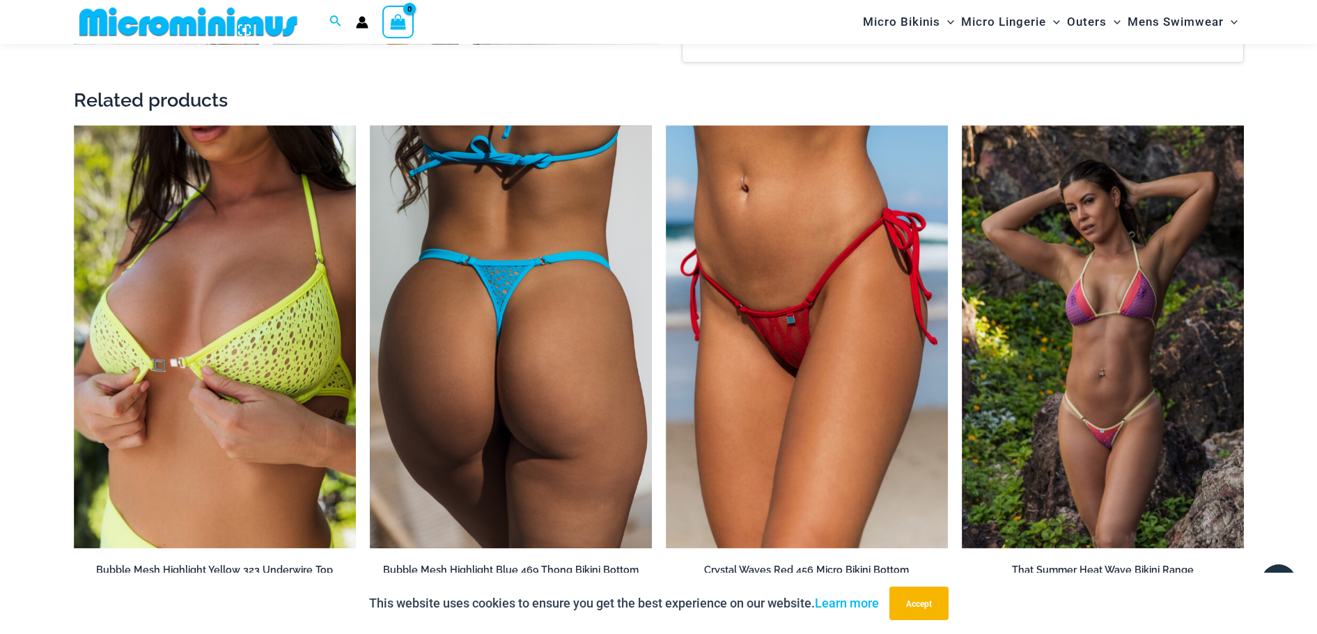
scroll to position [1496, 0]
